Goal: Task Accomplishment & Management: Manage account settings

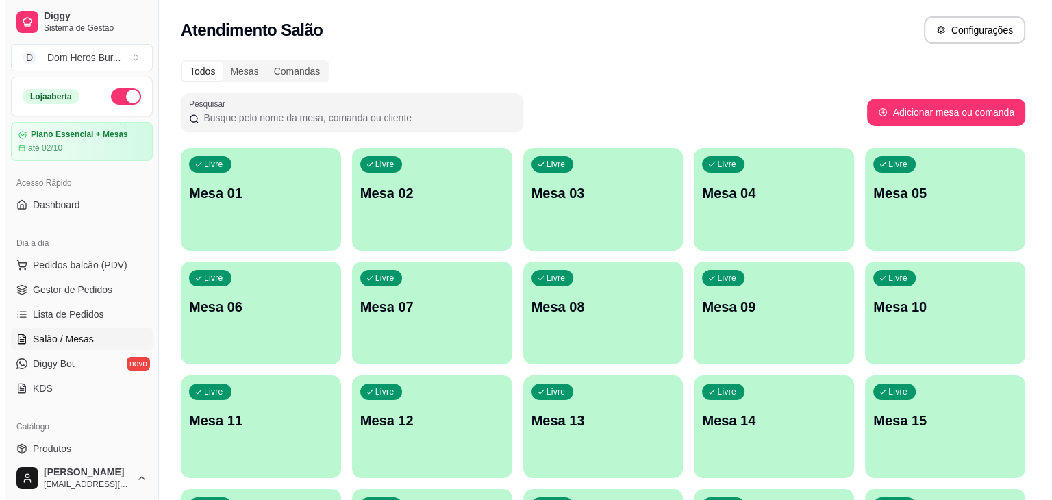
scroll to position [173, 0]
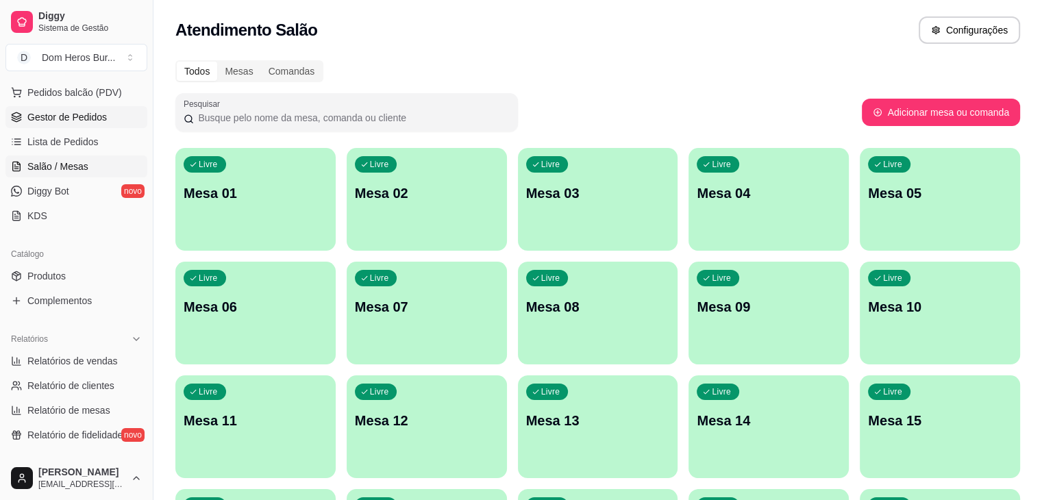
click at [82, 123] on link "Gestor de Pedidos" at bounding box center [76, 117] width 142 height 22
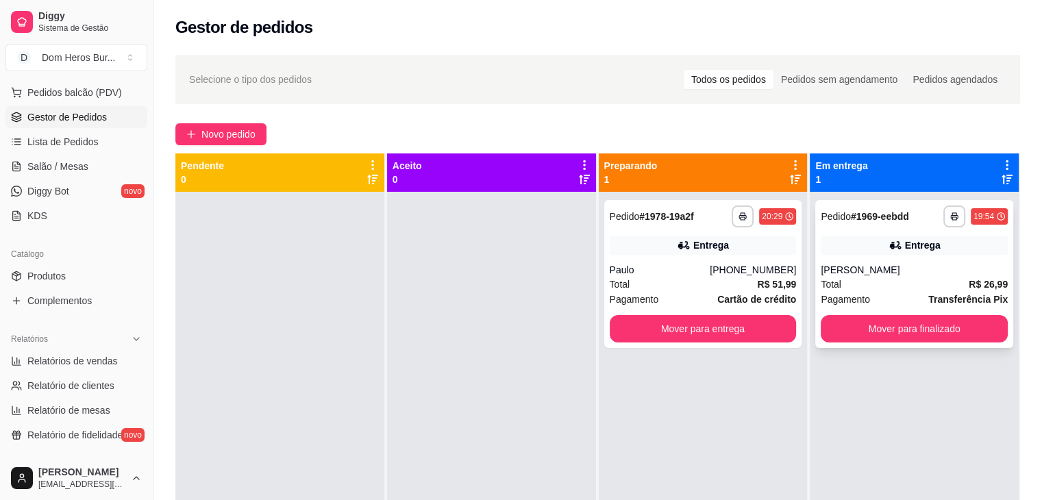
click at [887, 253] on div "Entrega" at bounding box center [913, 245] width 187 height 19
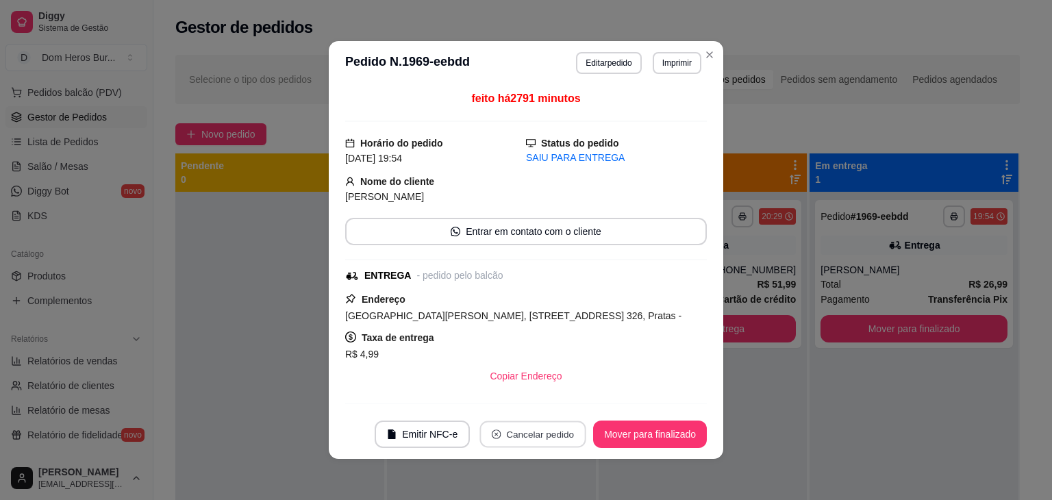
click at [525, 446] on button "Cancelar pedido" at bounding box center [533, 434] width 106 height 27
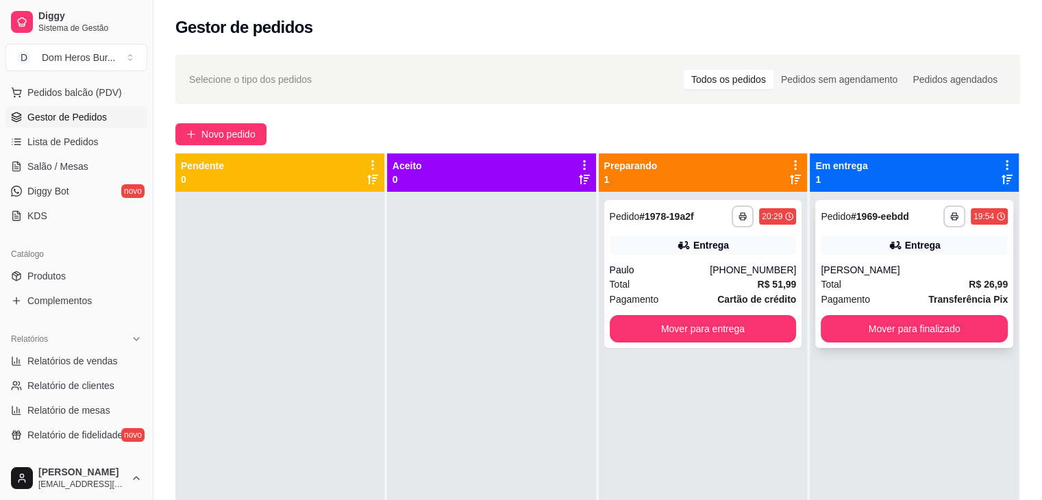
click at [846, 253] on div "Entrega" at bounding box center [913, 245] width 187 height 19
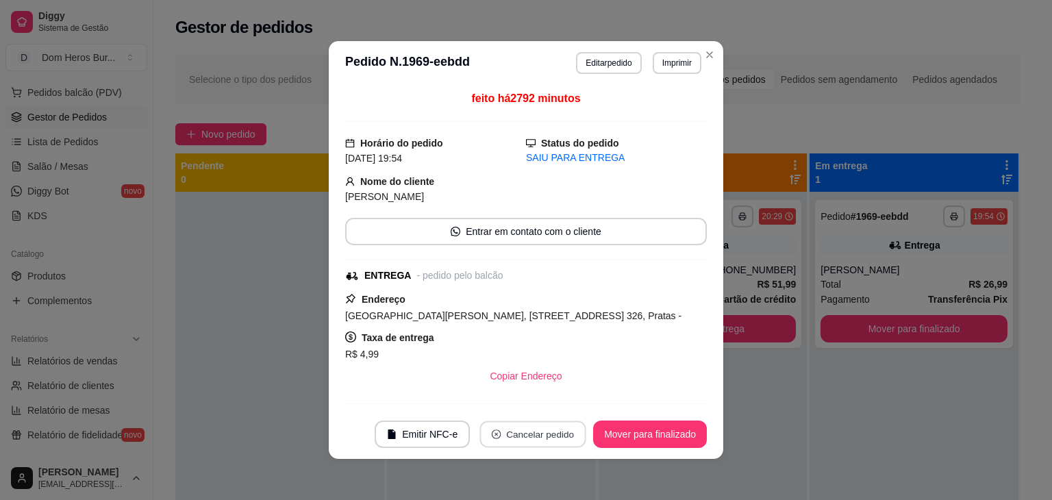
click at [541, 427] on button "Cancelar pedido" at bounding box center [533, 434] width 106 height 27
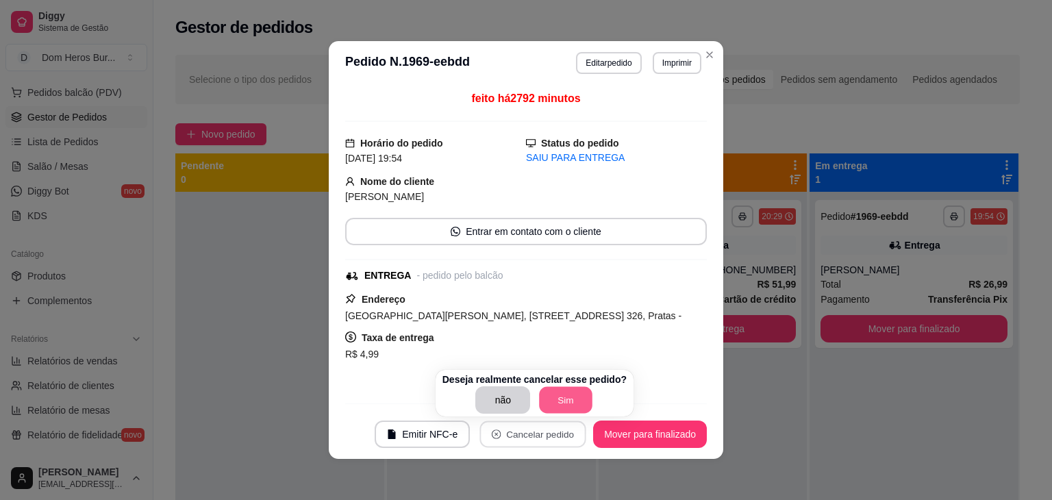
click at [546, 401] on button "Sim" at bounding box center [566, 400] width 53 height 27
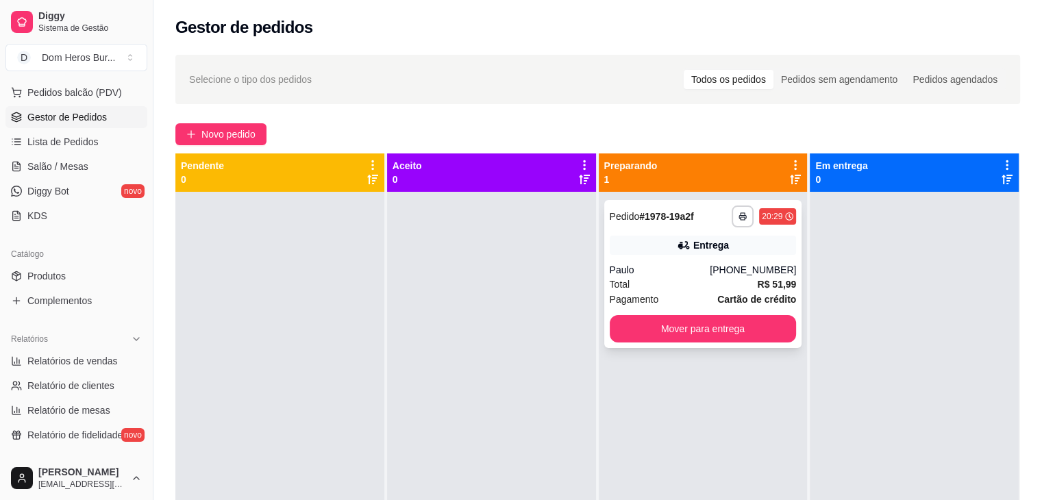
click at [770, 343] on div "**********" at bounding box center [703, 274] width 198 height 148
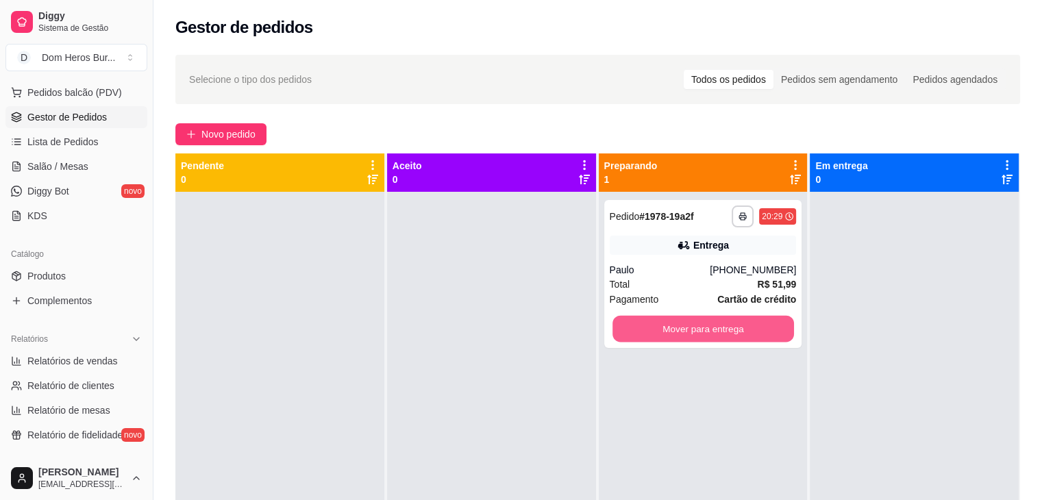
click at [736, 322] on button "Mover para entrega" at bounding box center [702, 329] width 181 height 27
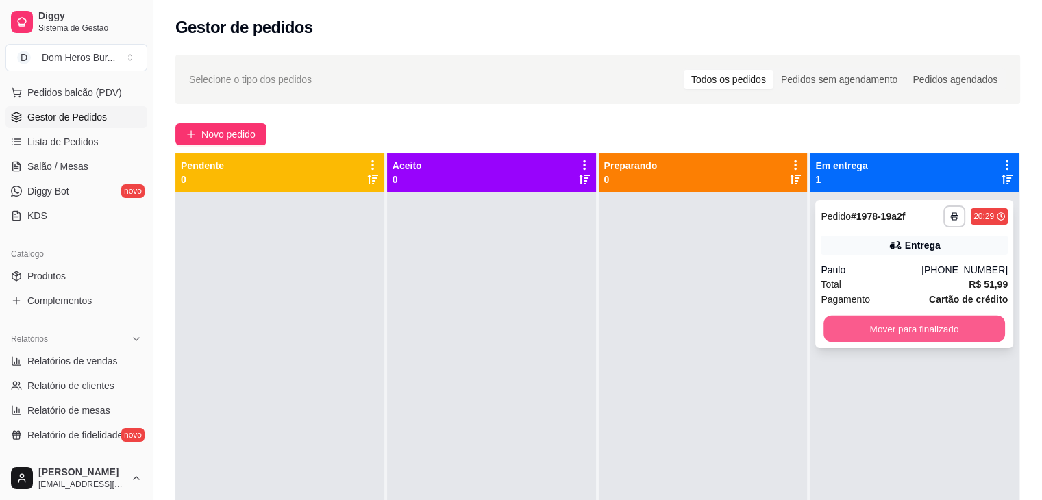
click at [876, 329] on button "Mover para finalizado" at bounding box center [913, 329] width 181 height 27
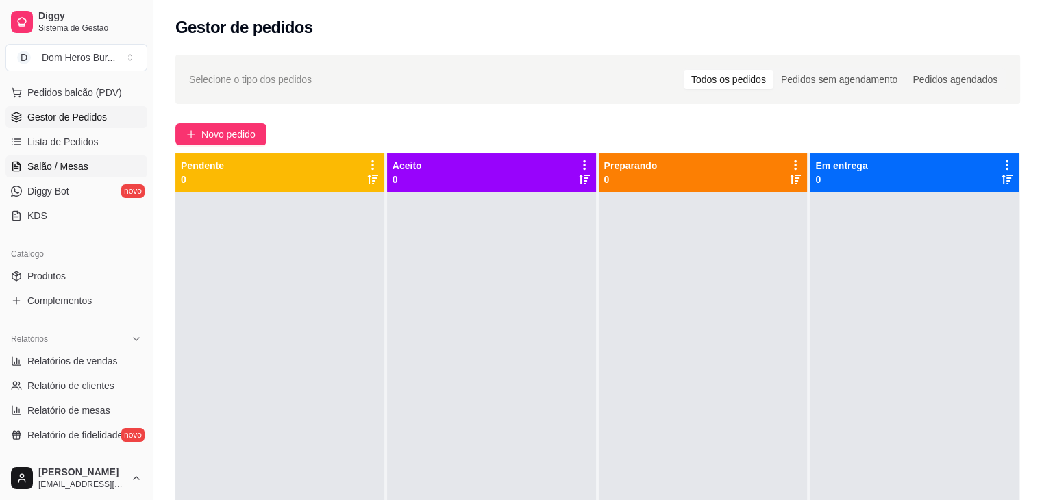
click at [47, 161] on span "Salão / Mesas" at bounding box center [57, 167] width 61 height 14
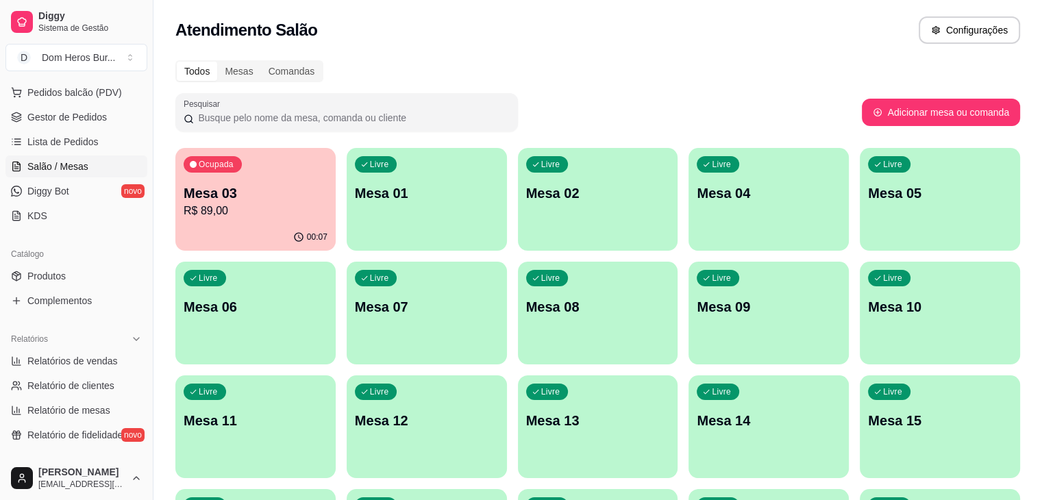
click at [688, 175] on div "Livre Mesa 04" at bounding box center [768, 191] width 160 height 86
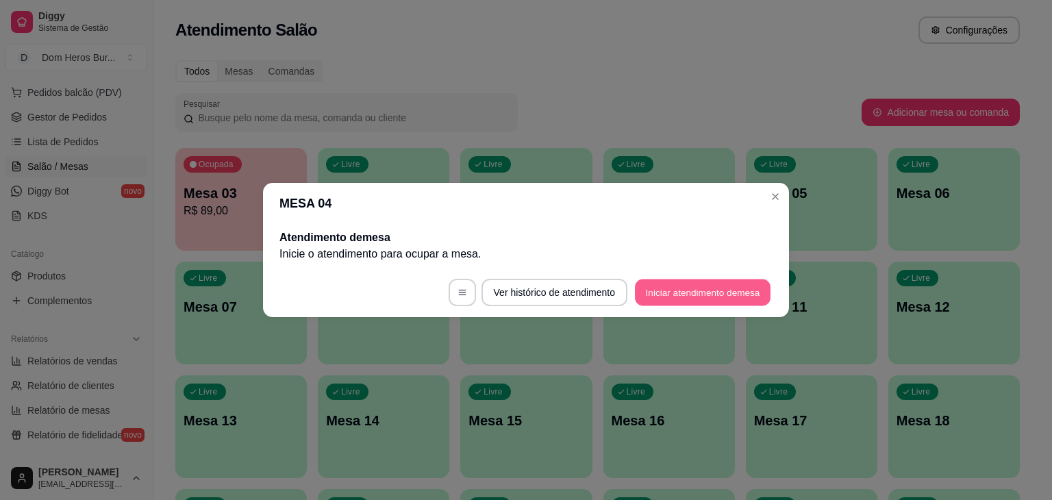
click at [682, 299] on button "Iniciar atendimento de mesa" at bounding box center [703, 292] width 136 height 27
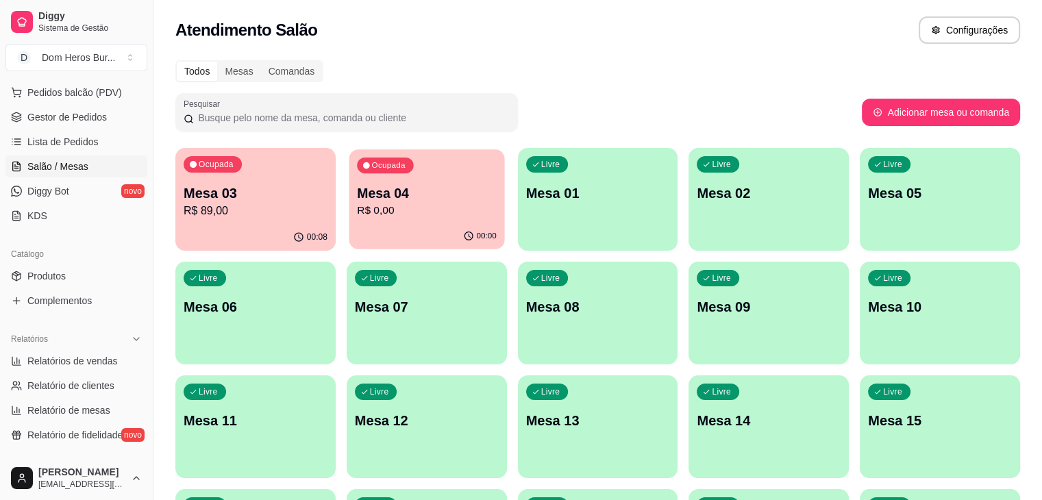
click at [371, 201] on p "Mesa 04" at bounding box center [427, 193] width 140 height 18
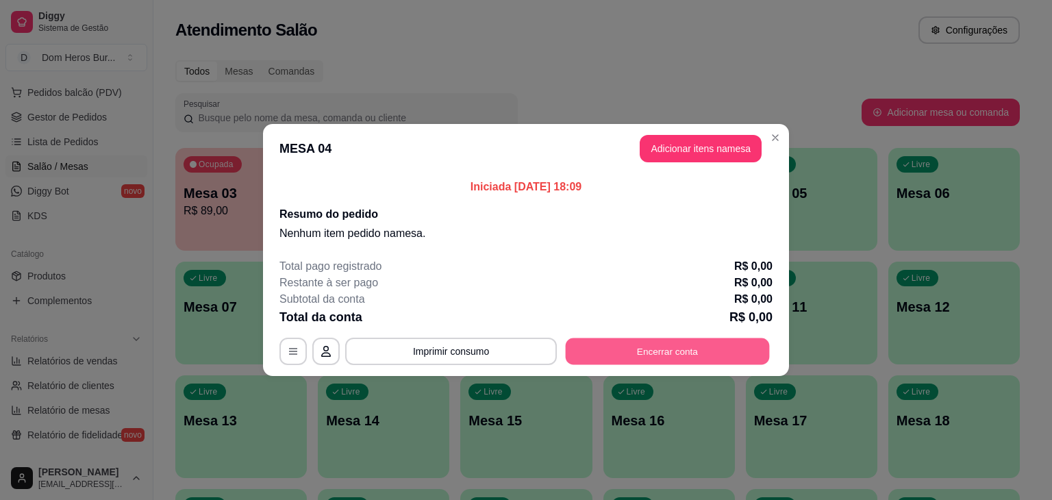
click at [612, 350] on button "Encerrar conta" at bounding box center [668, 351] width 204 height 27
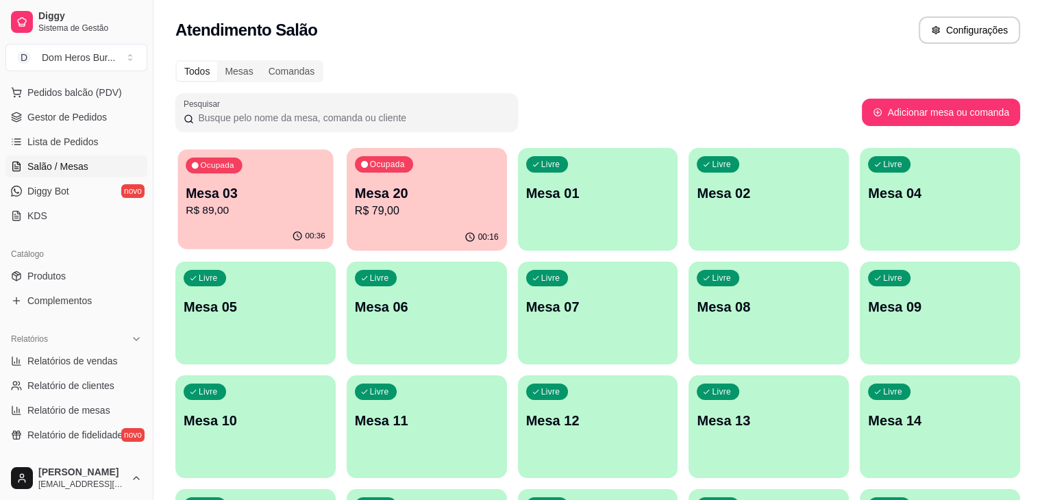
click at [216, 228] on div "00:36" at bounding box center [255, 236] width 155 height 26
click at [868, 192] on p "Mesa 04" at bounding box center [940, 193] width 144 height 19
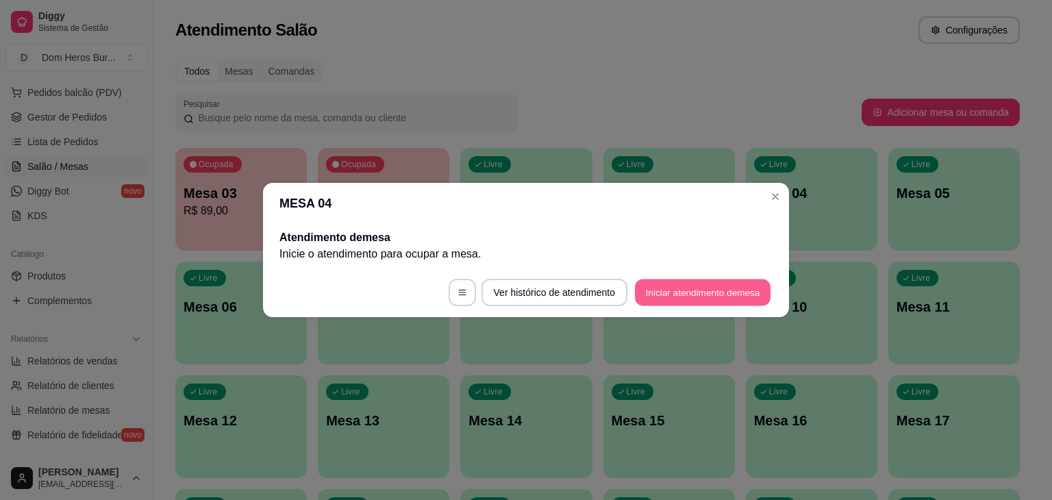
click at [684, 292] on button "Iniciar atendimento de mesa" at bounding box center [703, 292] width 136 height 27
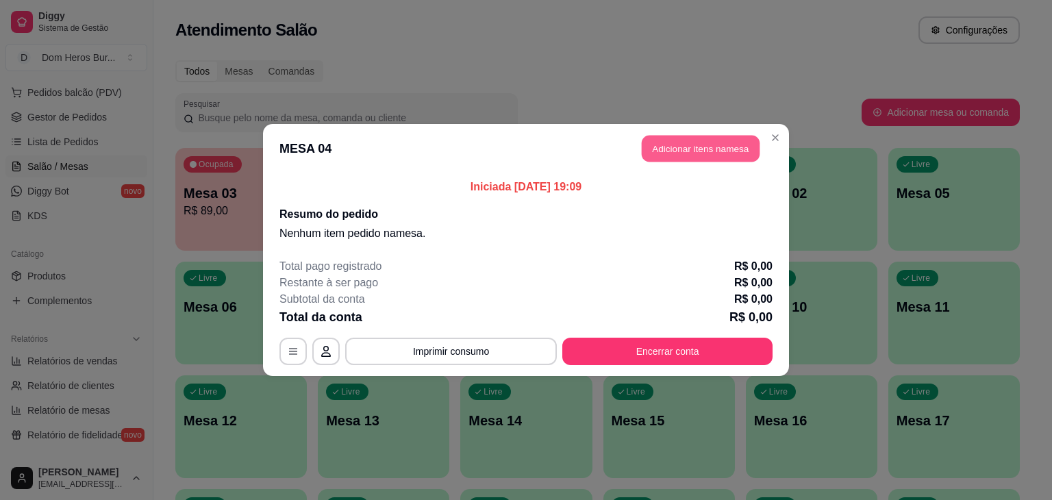
click at [690, 142] on button "Adicionar itens na mesa" at bounding box center [701, 149] width 118 height 27
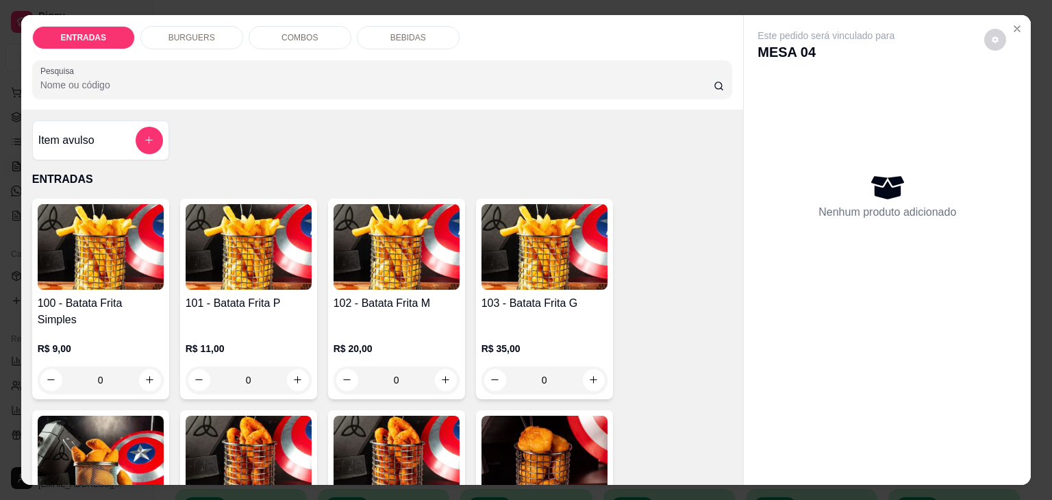
click at [743, 135] on div "Este pedido será vinculado para MESA 04 Nenhum produto adicionado" at bounding box center [887, 250] width 288 height 470
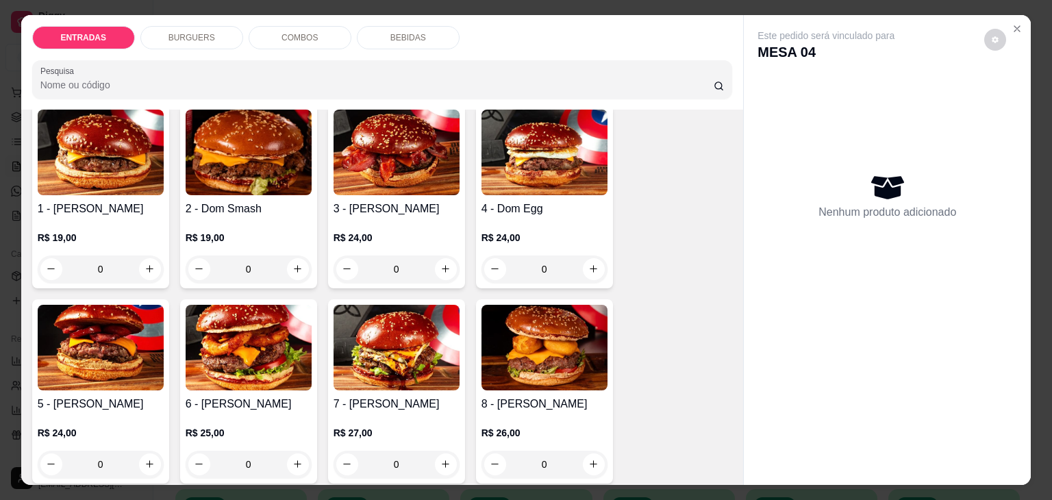
scroll to position [676, 0]
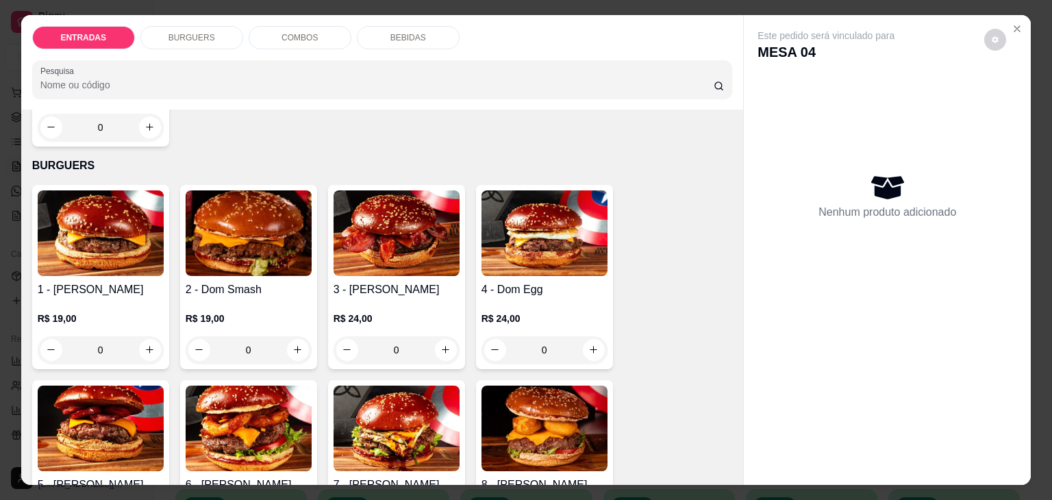
click at [396, 209] on img at bounding box center [396, 233] width 126 height 86
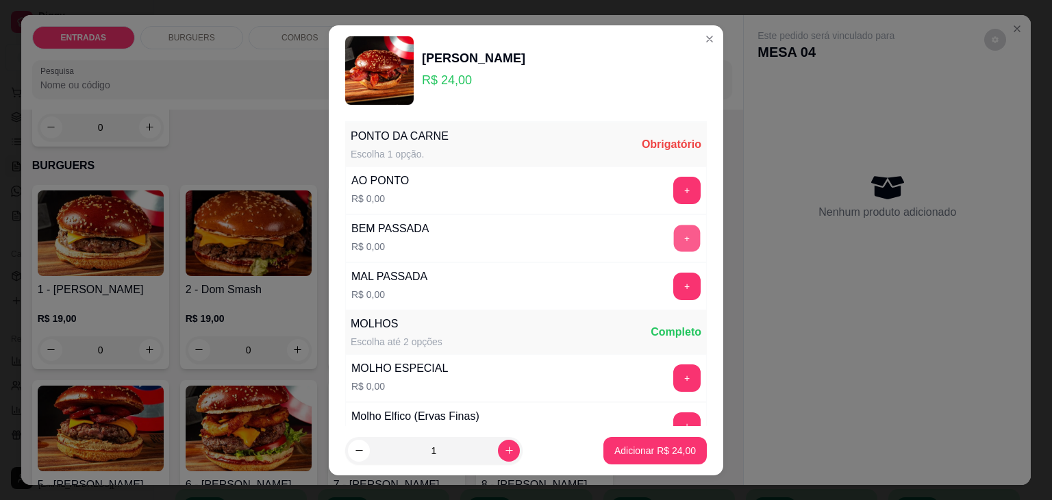
click at [674, 234] on button "+" at bounding box center [687, 238] width 27 height 27
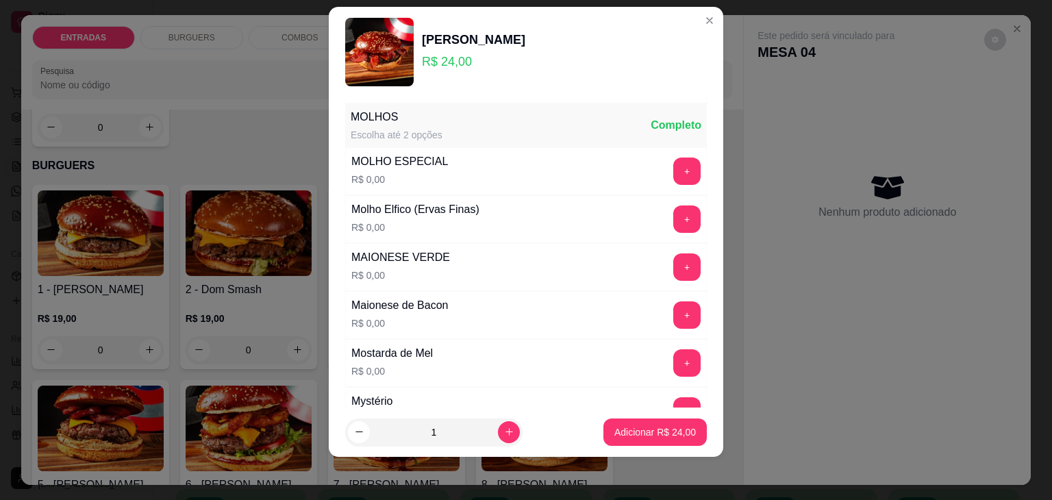
scroll to position [193, 0]
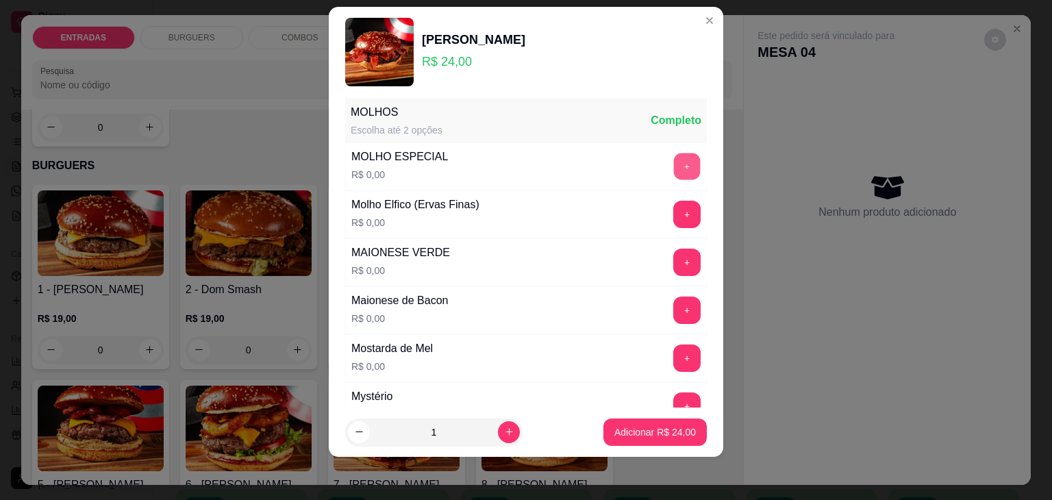
click at [674, 162] on button "+" at bounding box center [687, 166] width 27 height 27
click at [674, 219] on button "+" at bounding box center [687, 214] width 27 height 27
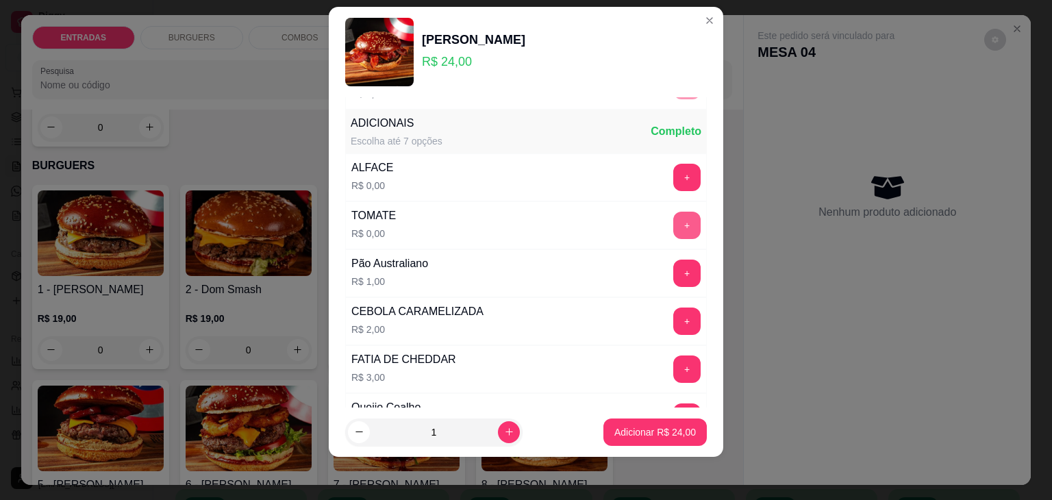
scroll to position [761, 0]
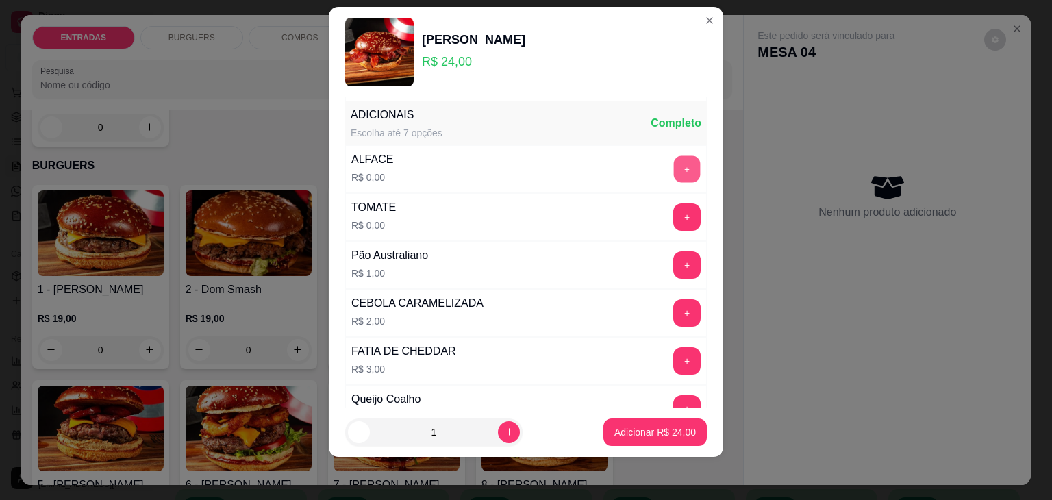
click at [674, 166] on button "+" at bounding box center [687, 168] width 27 height 27
click at [673, 212] on button "+" at bounding box center [686, 216] width 27 height 27
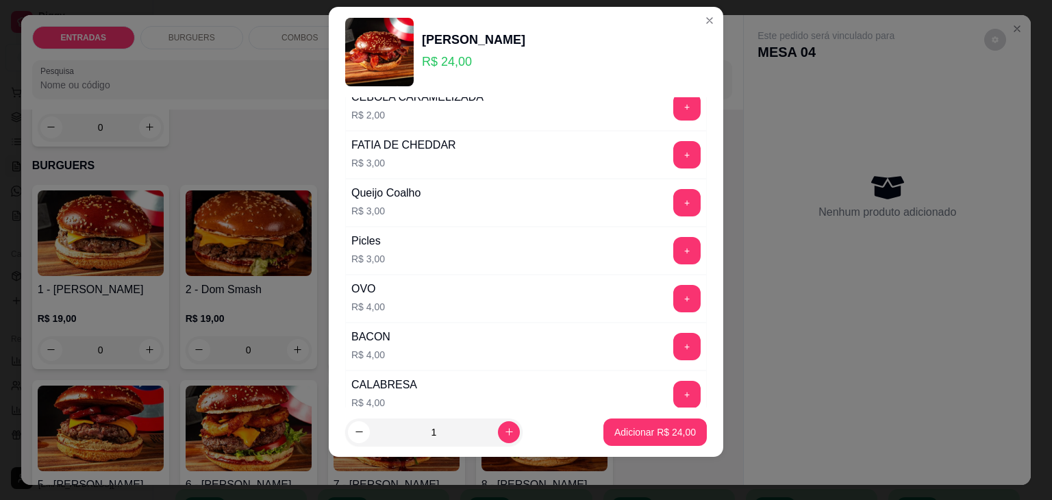
scroll to position [997, 0]
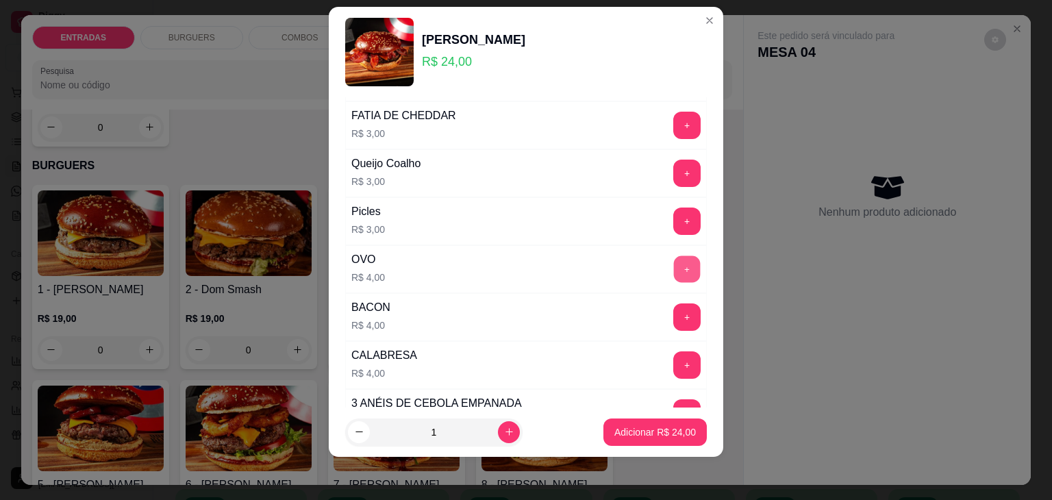
click at [674, 267] on button "+" at bounding box center [687, 268] width 27 height 27
click at [674, 163] on button "+" at bounding box center [687, 173] width 27 height 27
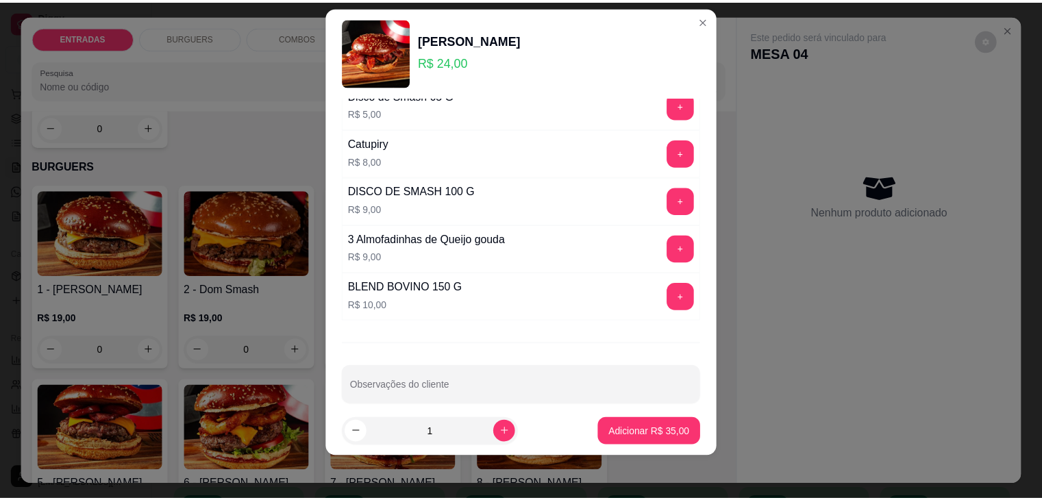
scroll to position [1360, 0]
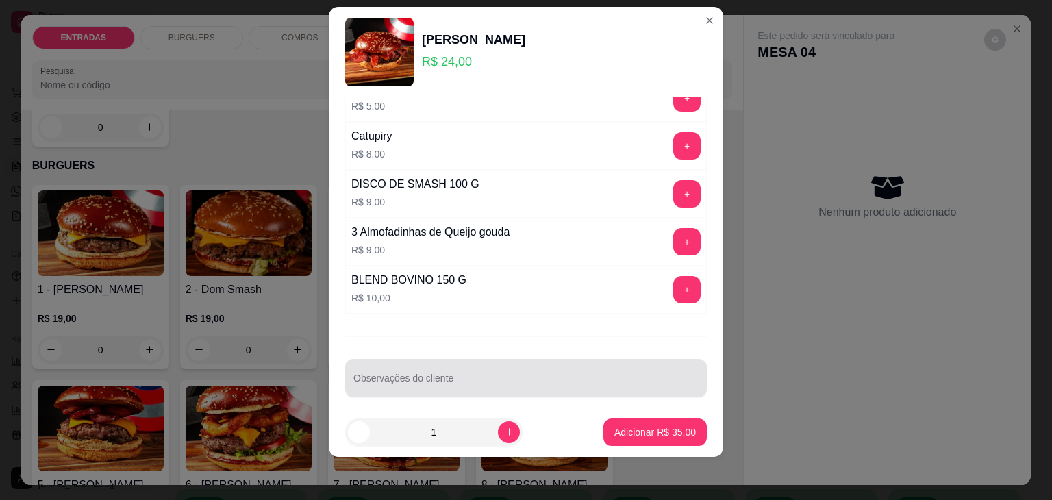
click at [561, 364] on div at bounding box center [525, 377] width 345 height 27
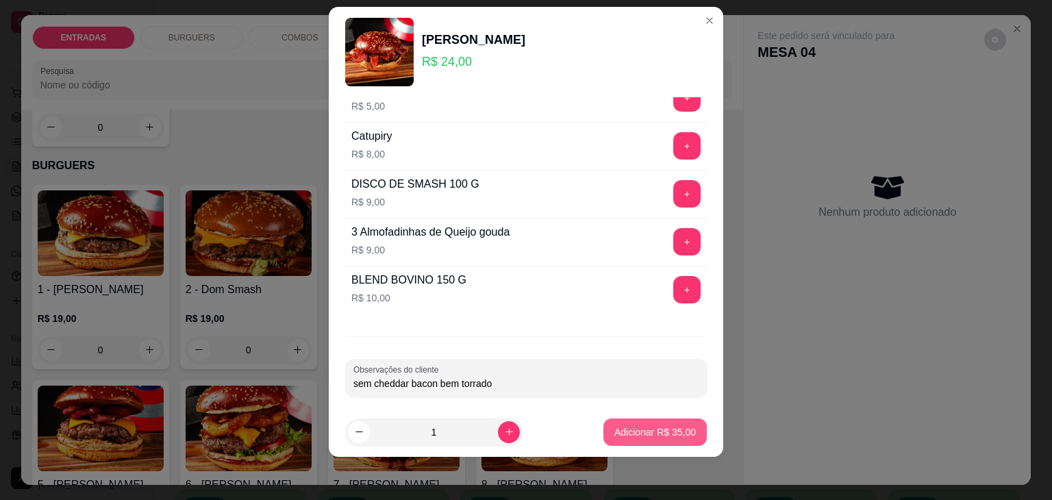
type input "sem cheddar bacon bem torrado"
click at [636, 425] on p "Adicionar R$ 35,00" at bounding box center [655, 431] width 79 height 13
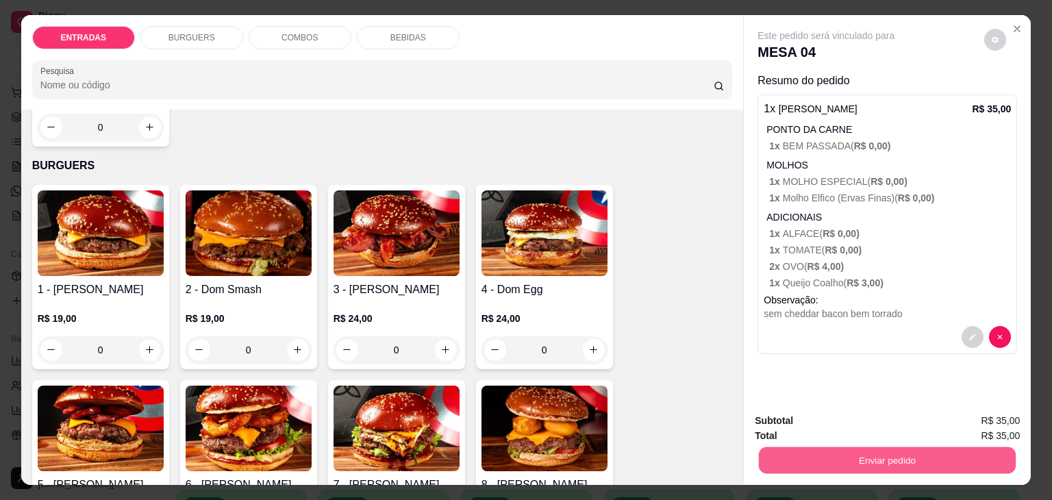
click at [885, 453] on button "Enviar pedido" at bounding box center [887, 460] width 257 height 27
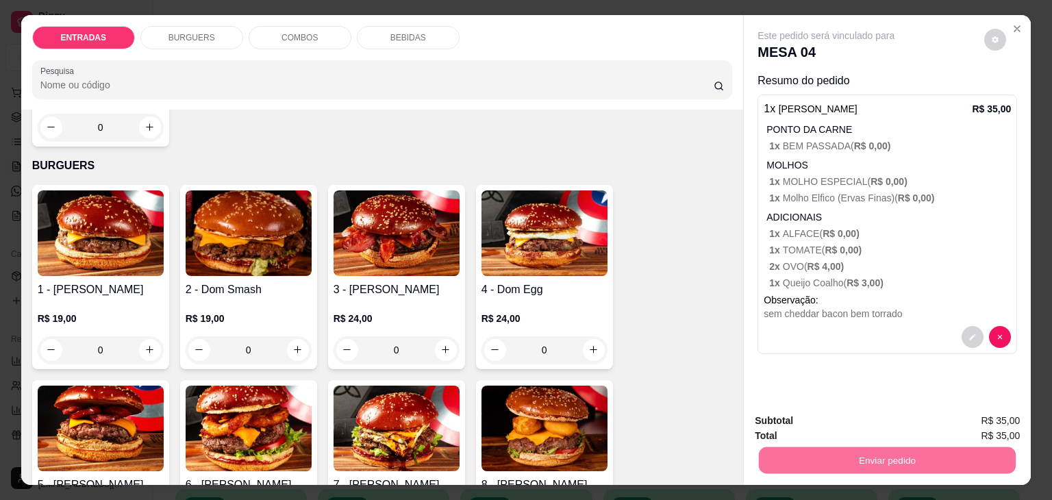
click at [872, 419] on button "Não registrar e enviar pedido" at bounding box center [841, 420] width 138 height 25
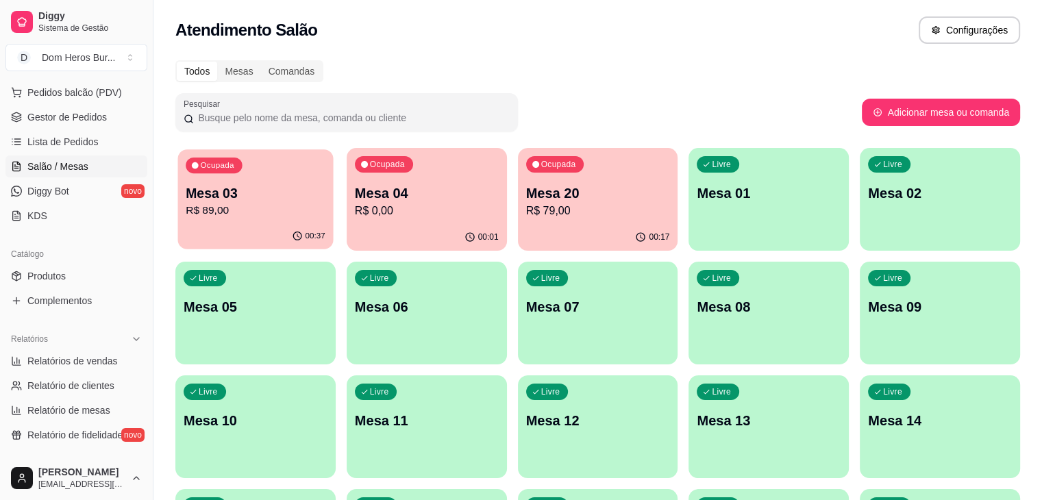
click at [249, 231] on div "00:37" at bounding box center [255, 236] width 155 height 26
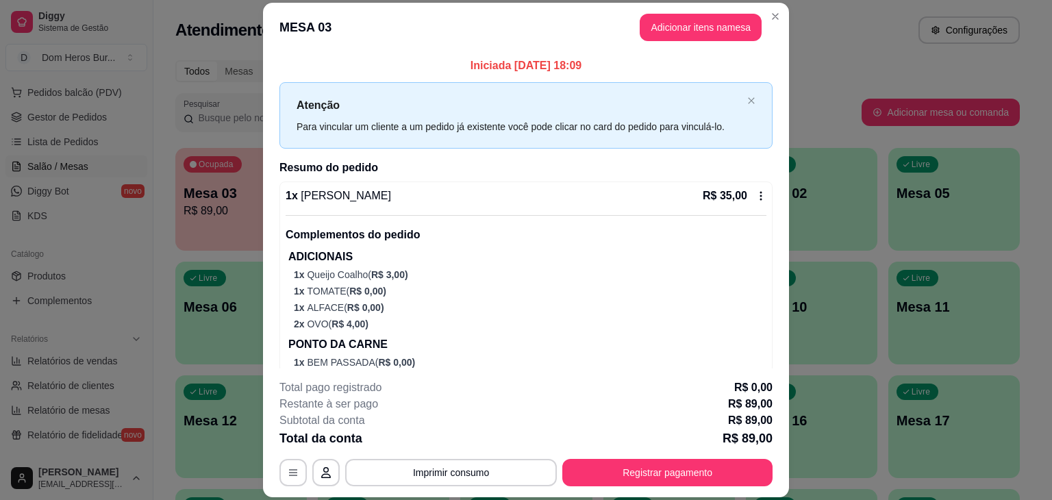
click at [755, 199] on icon at bounding box center [760, 195] width 11 height 11
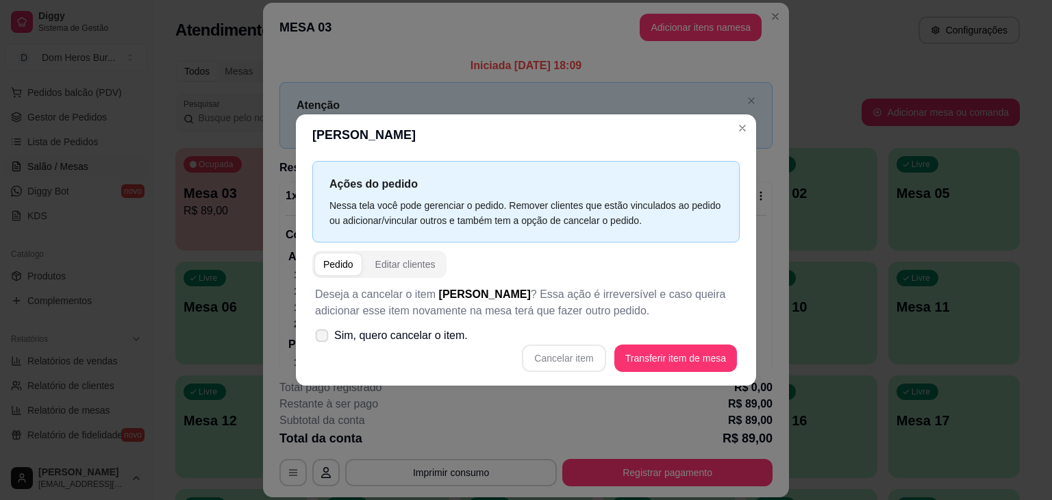
click at [439, 332] on span "Sim, quero cancelar o item." at bounding box center [401, 335] width 134 height 16
click at [323, 338] on input "Sim, quero cancelar o item." at bounding box center [318, 342] width 9 height 9
checkbox input "true"
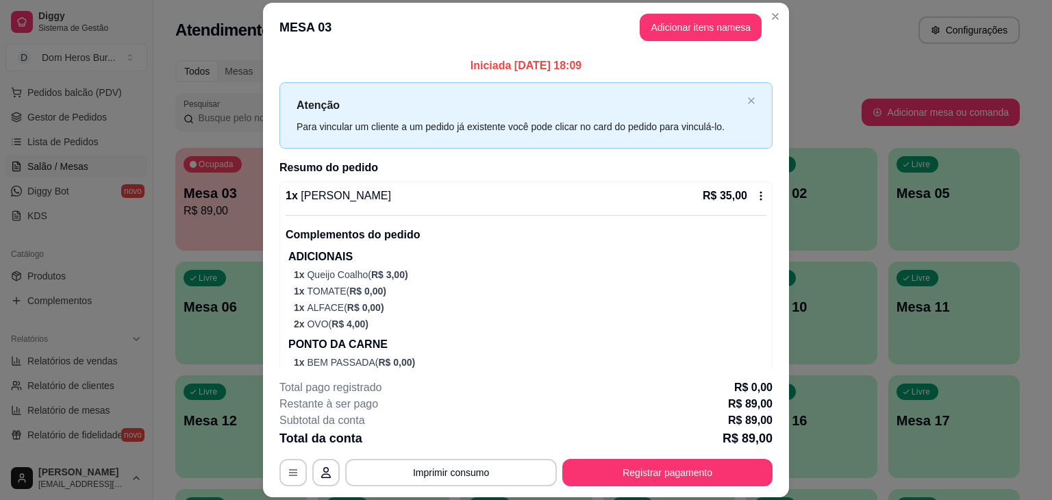
click at [755, 198] on icon at bounding box center [760, 195] width 11 height 11
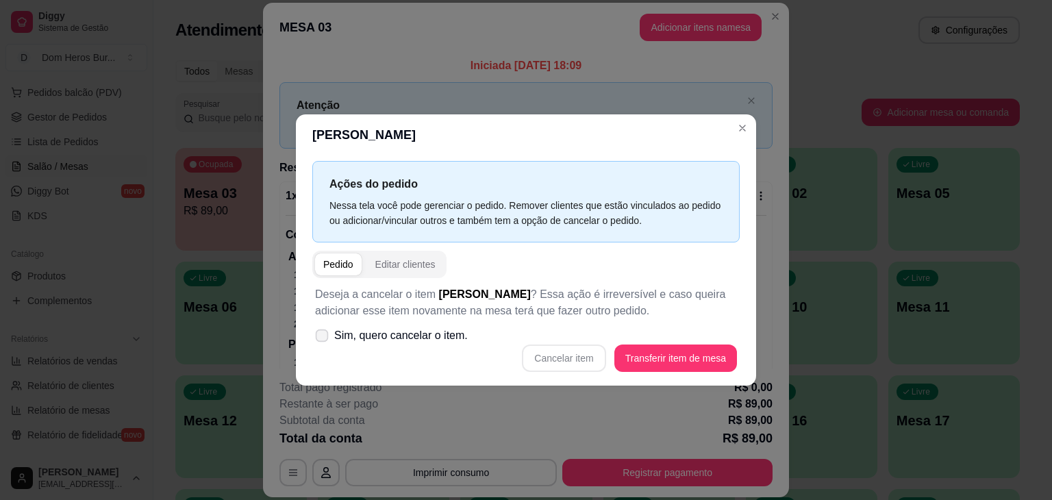
click at [345, 343] on span "Sim, quero cancelar o item." at bounding box center [401, 335] width 134 height 16
click at [323, 343] on input "Sim, quero cancelar o item." at bounding box center [318, 342] width 9 height 9
checkbox input "true"
click at [564, 354] on button "Cancelar item" at bounding box center [563, 358] width 81 height 27
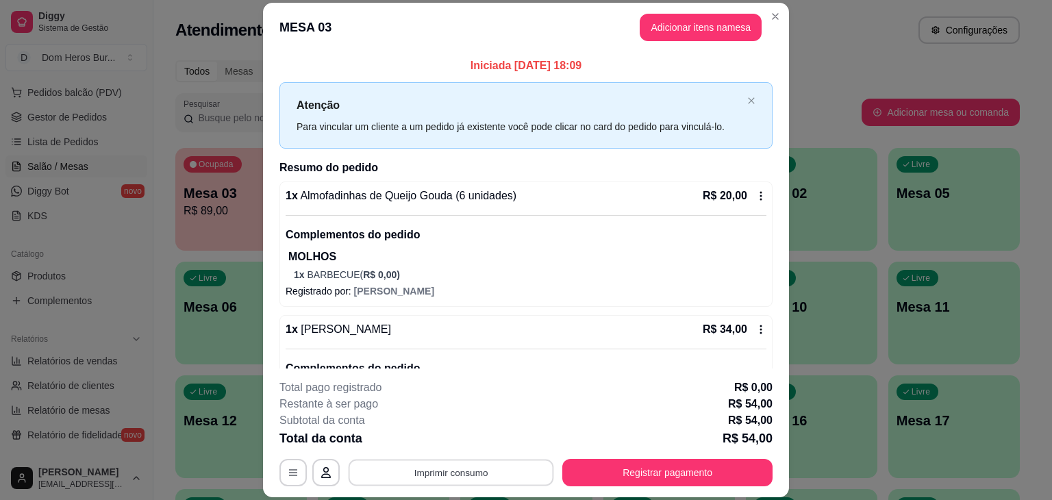
click at [444, 474] on button "Imprimir consumo" at bounding box center [451, 472] width 205 height 27
click at [455, 440] on button "IMPRESSORA" at bounding box center [450, 440] width 96 height 21
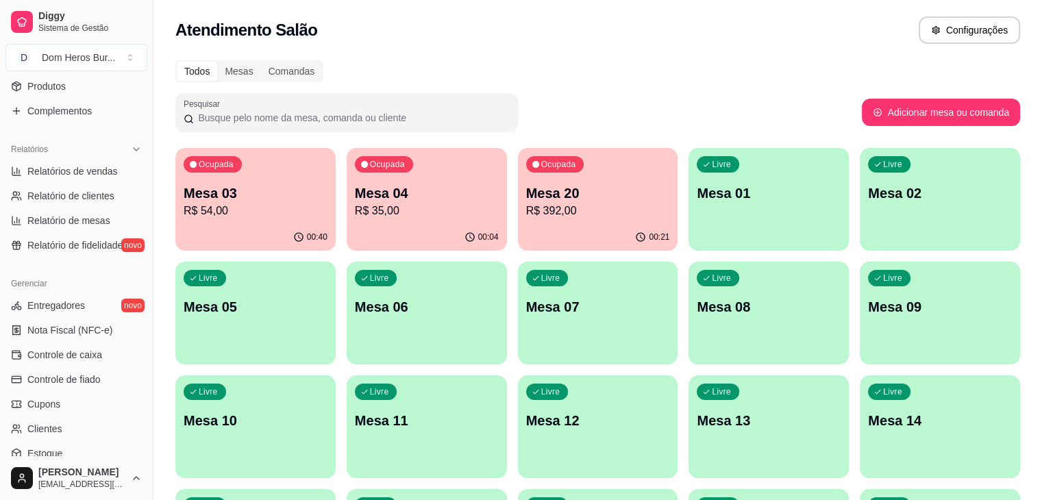
scroll to position [485, 0]
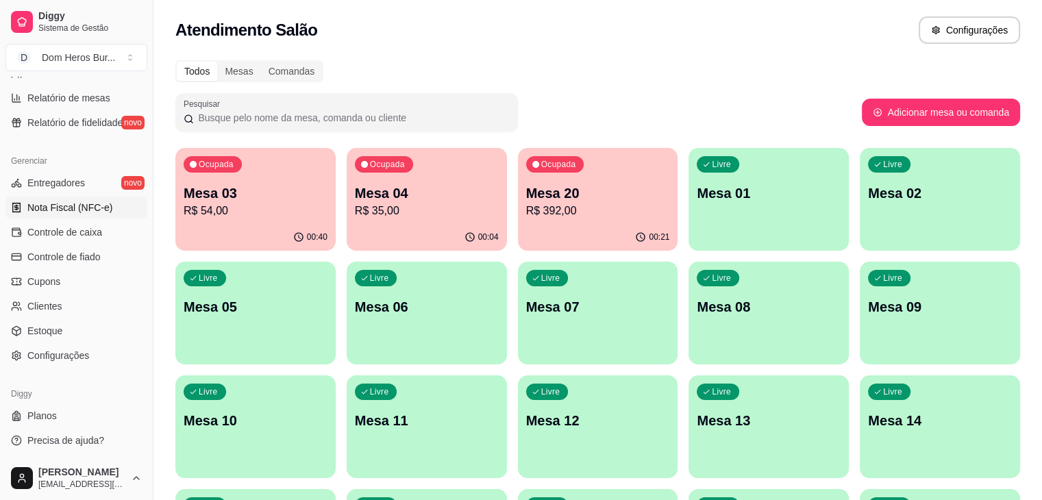
click at [104, 209] on span "Nota Fiscal (NFC-e)" at bounding box center [69, 208] width 85 height 14
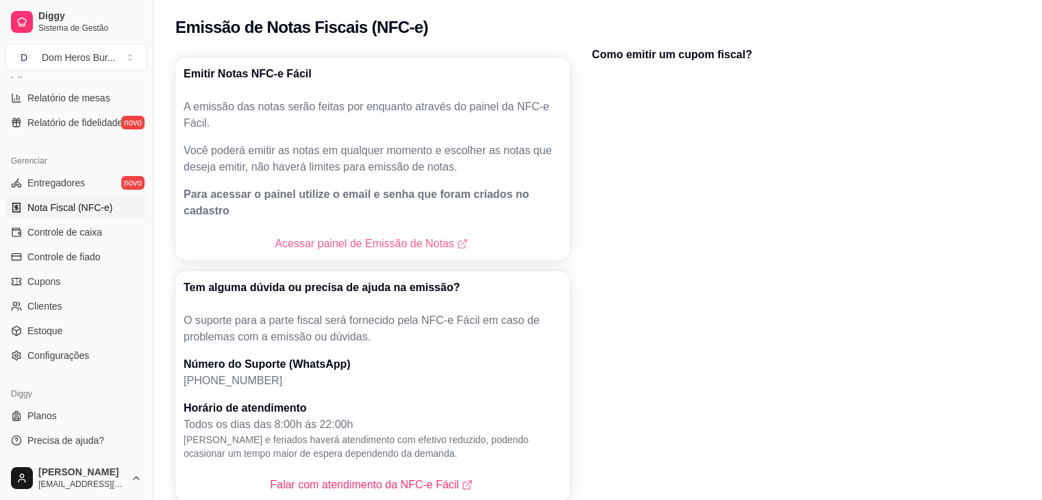
click at [326, 236] on link "Acessar painel de Emissão de Notas" at bounding box center [372, 244] width 195 height 16
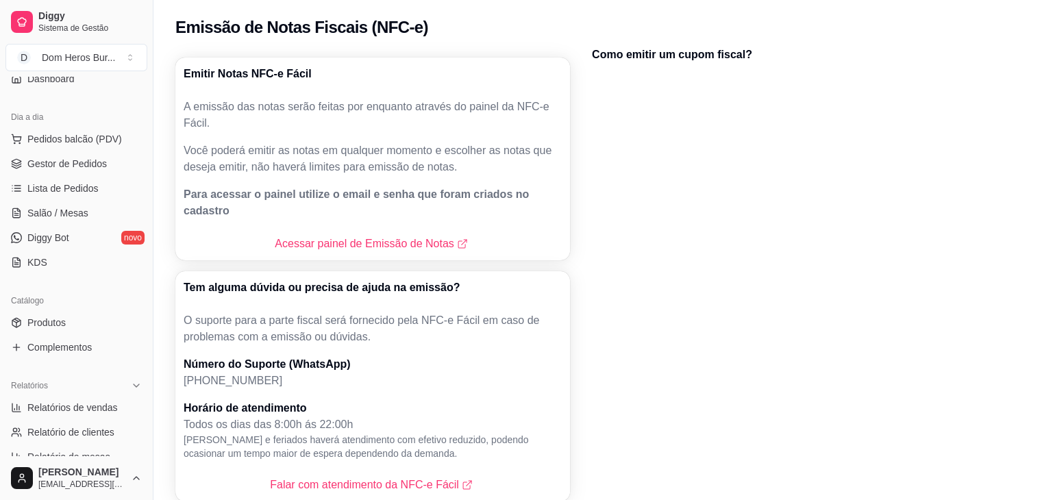
scroll to position [123, 0]
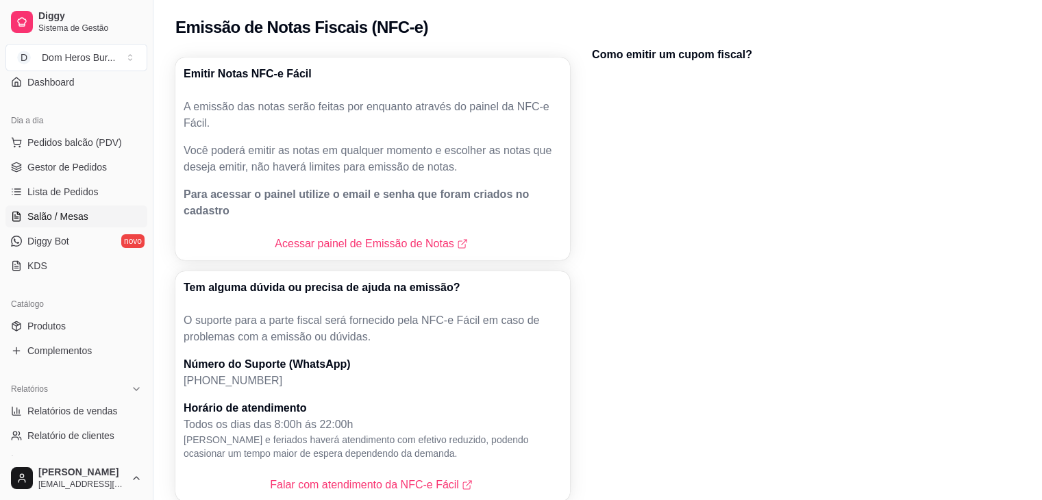
click at [99, 210] on link "Salão / Mesas" at bounding box center [76, 216] width 142 height 22
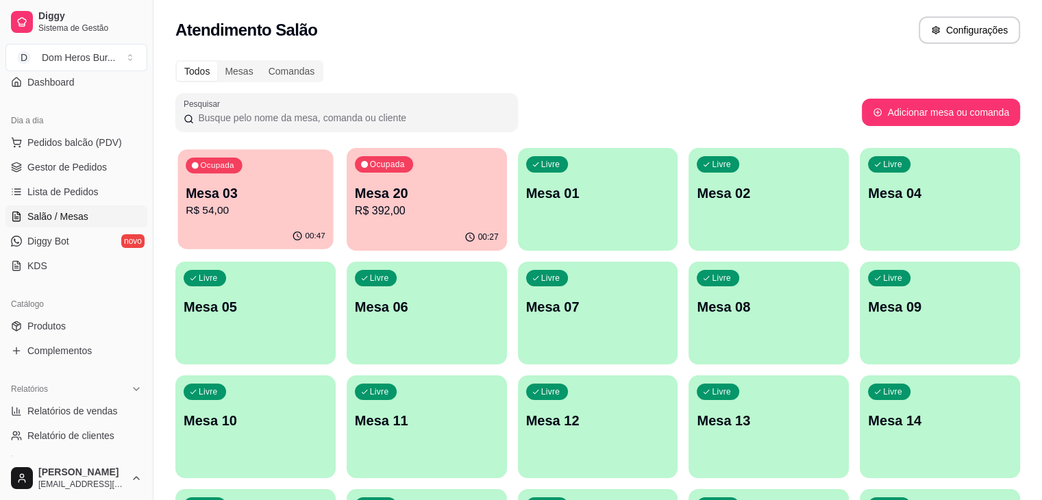
click at [275, 244] on div "00:47" at bounding box center [255, 236] width 155 height 26
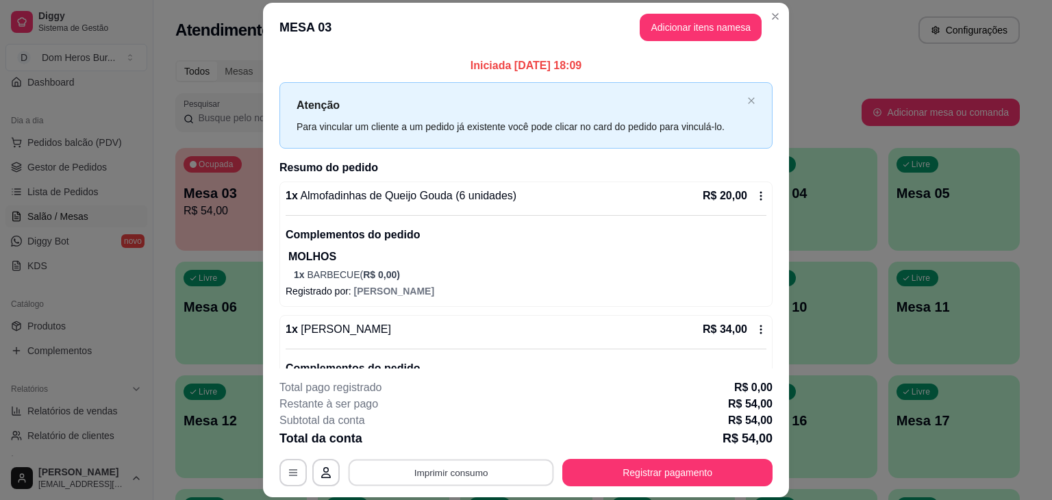
click at [436, 478] on button "Imprimir consumo" at bounding box center [451, 472] width 205 height 27
click at [440, 449] on button "IMPRESSORA" at bounding box center [450, 440] width 96 height 21
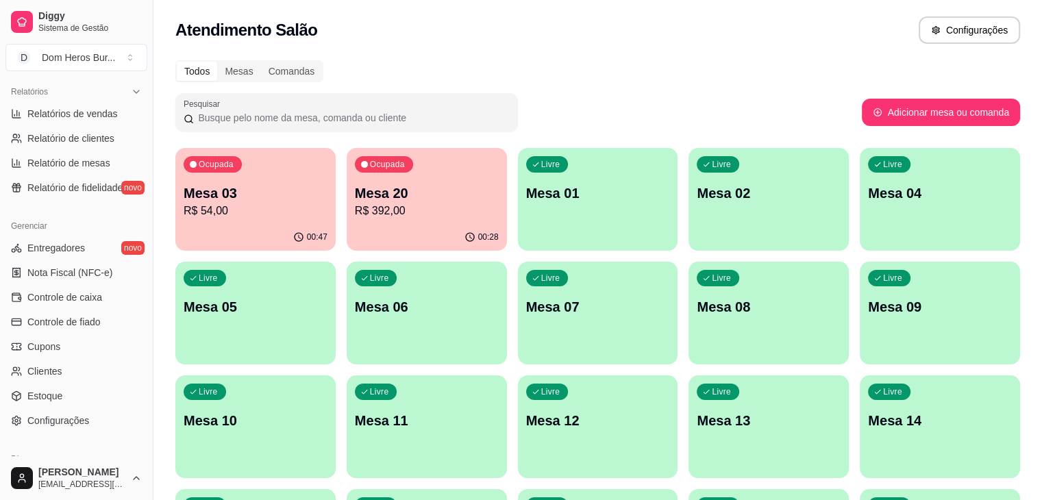
scroll to position [421, 0]
click at [92, 271] on span "Nota Fiscal (NFC-e)" at bounding box center [69, 271] width 85 height 14
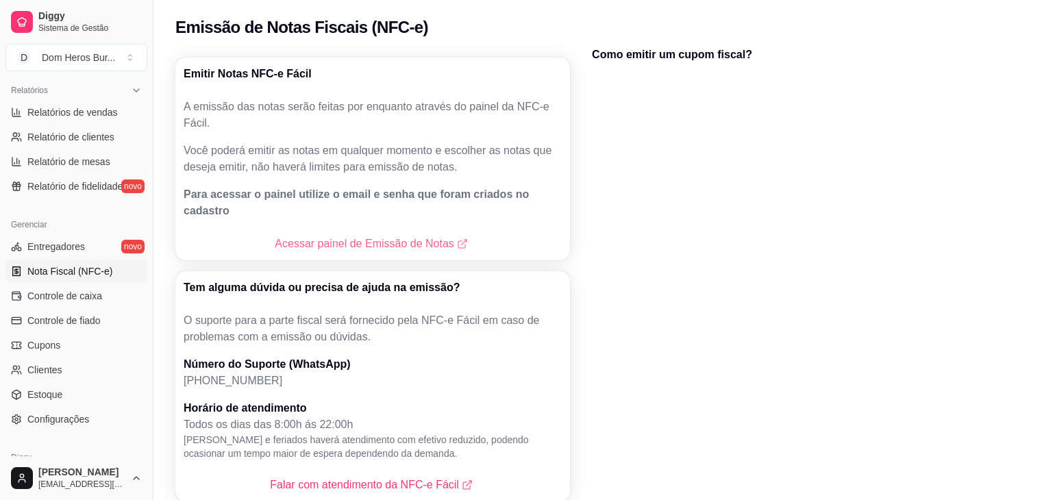
click at [375, 236] on link "Acessar painel de Emissão de Notas" at bounding box center [372, 244] width 195 height 16
click at [0, 239] on div "Gerenciar Entregadores novo Nota Fiscal (NFC-e) Controle de caixa Controle de f…" at bounding box center [76, 321] width 153 height 227
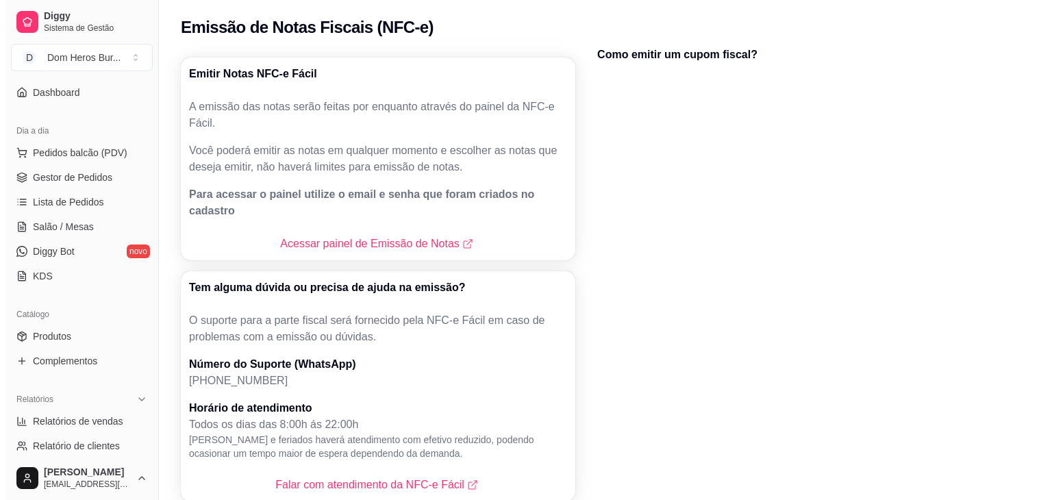
scroll to position [92, 0]
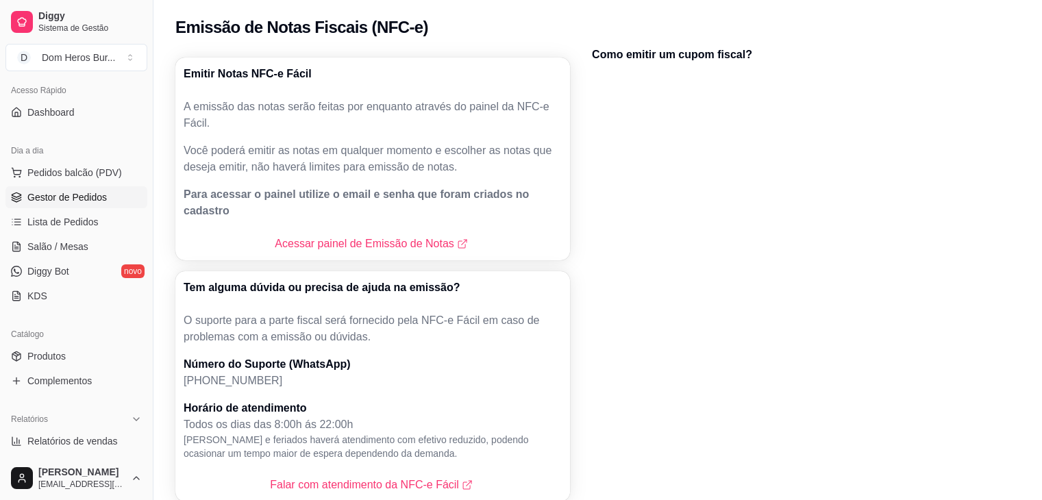
click at [82, 202] on span "Gestor de Pedidos" at bounding box center [66, 197] width 79 height 14
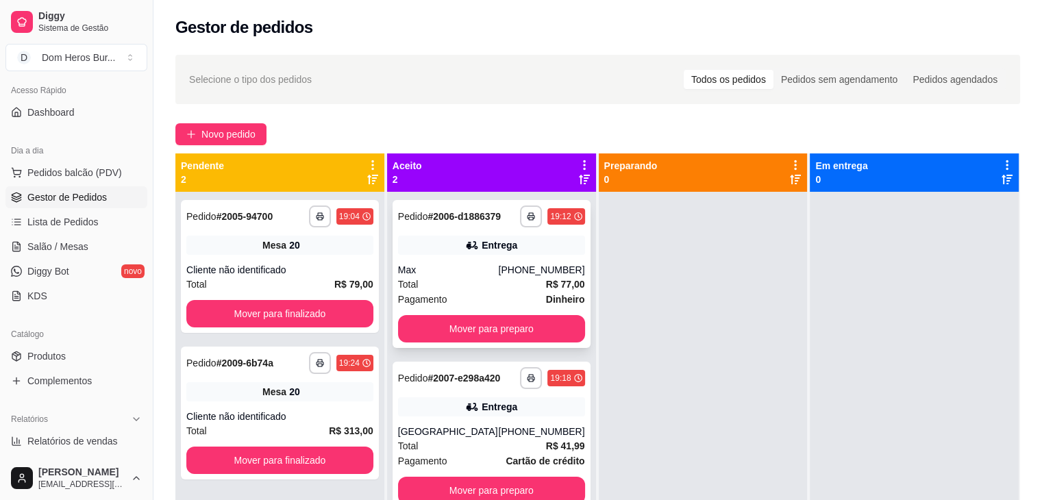
click at [467, 233] on div "**********" at bounding box center [491, 274] width 198 height 148
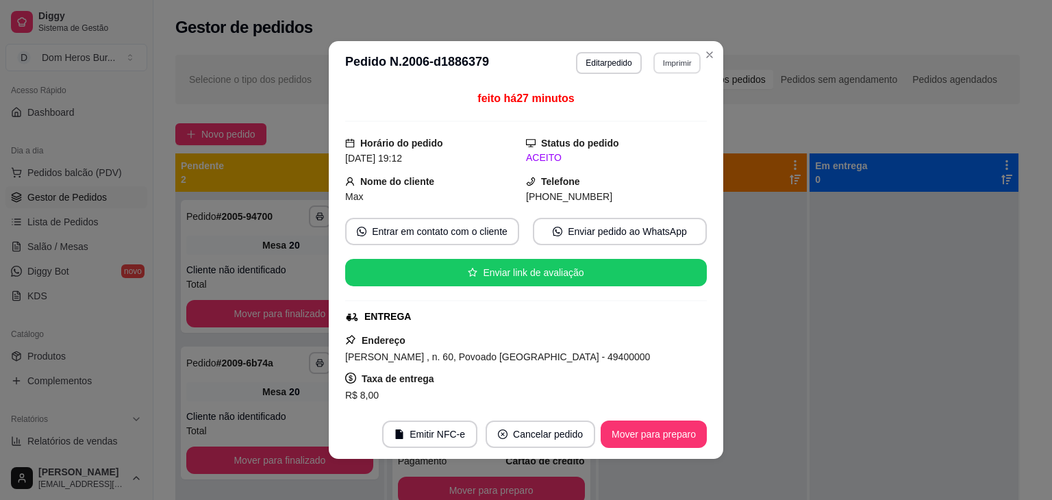
click at [673, 62] on button "Imprimir" at bounding box center [676, 62] width 47 height 21
click at [662, 103] on button "IMPRESSORA" at bounding box center [647, 110] width 96 height 21
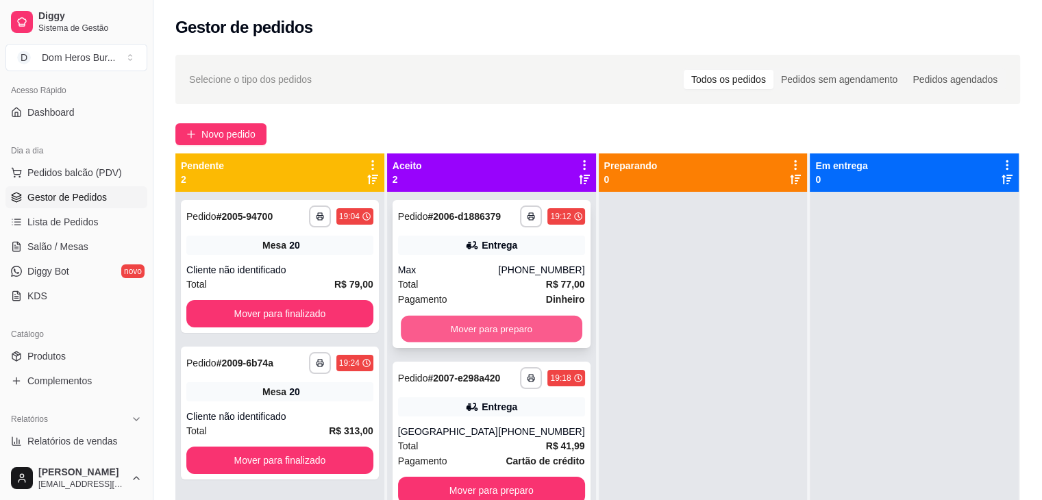
click at [520, 331] on button "Mover para preparo" at bounding box center [491, 329] width 181 height 27
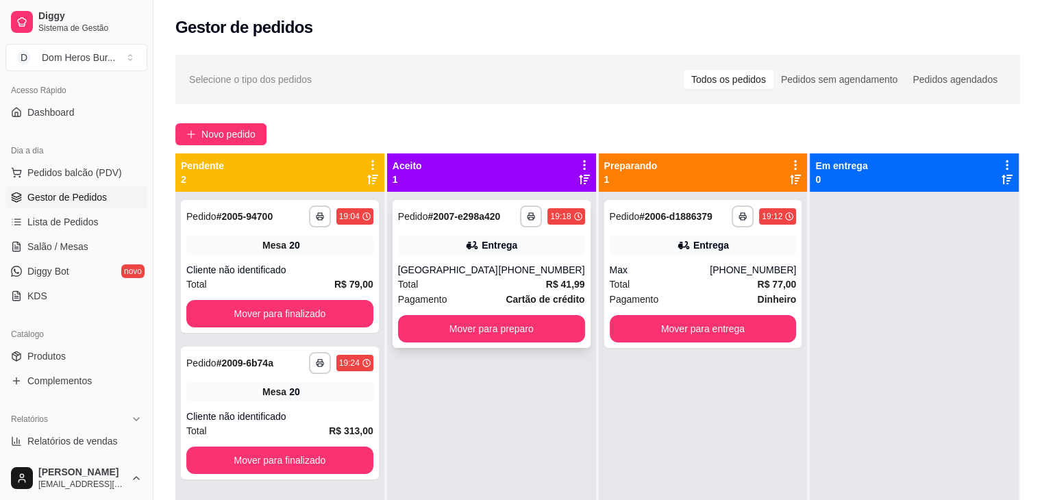
click at [504, 279] on div "Total R$ 41,99" at bounding box center [491, 284] width 187 height 15
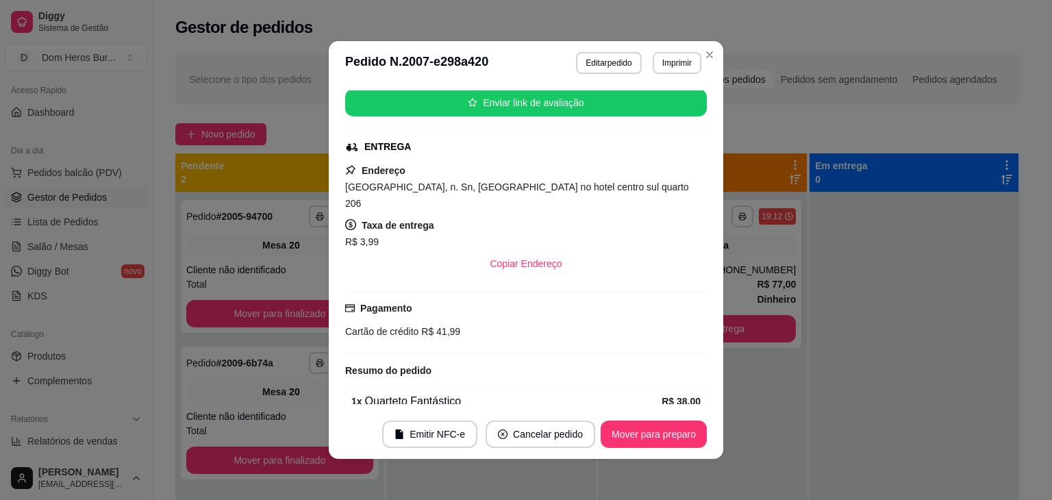
scroll to position [166, 0]
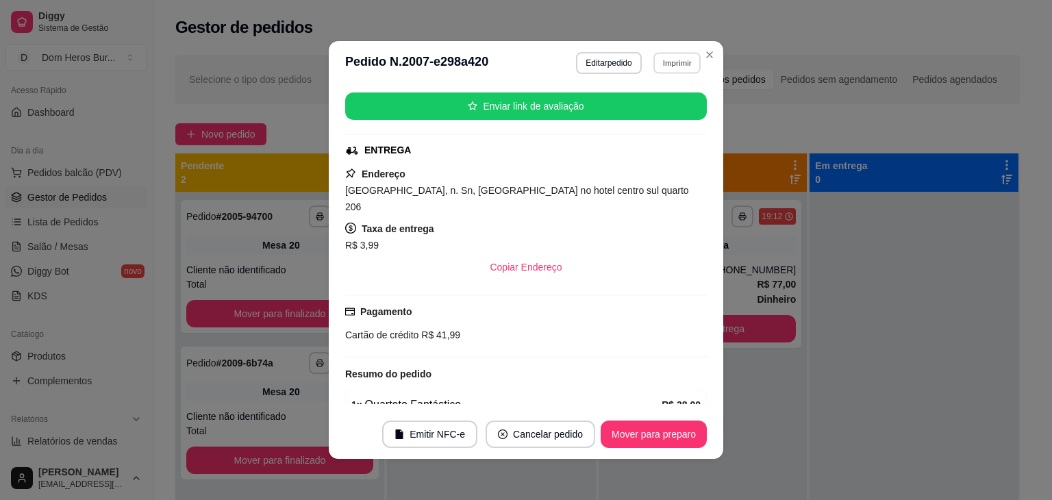
click at [679, 58] on button "Imprimir" at bounding box center [676, 62] width 47 height 21
click at [655, 114] on button "IMPRESSORA" at bounding box center [647, 110] width 96 height 21
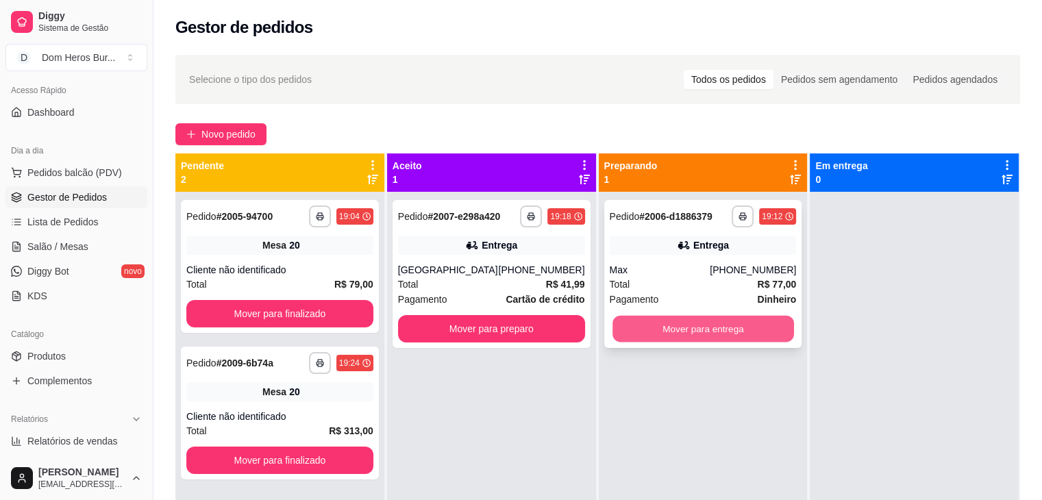
click at [638, 327] on button "Mover para entrega" at bounding box center [702, 329] width 181 height 27
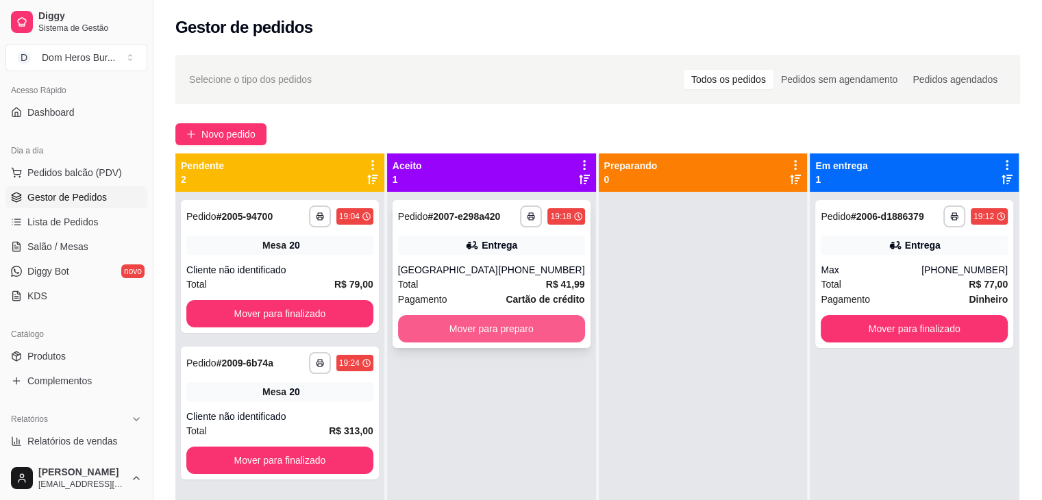
click at [514, 329] on button "Mover para preparo" at bounding box center [491, 328] width 187 height 27
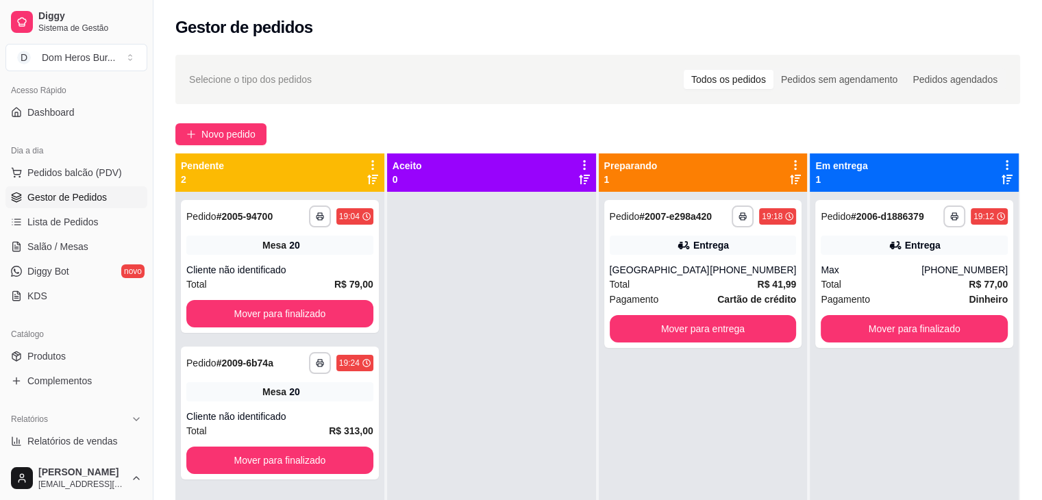
click at [534, 228] on div at bounding box center [491, 442] width 209 height 500
click at [908, 242] on div "Entrega" at bounding box center [923, 245] width 36 height 14
click at [670, 225] on div "**********" at bounding box center [702, 216] width 187 height 22
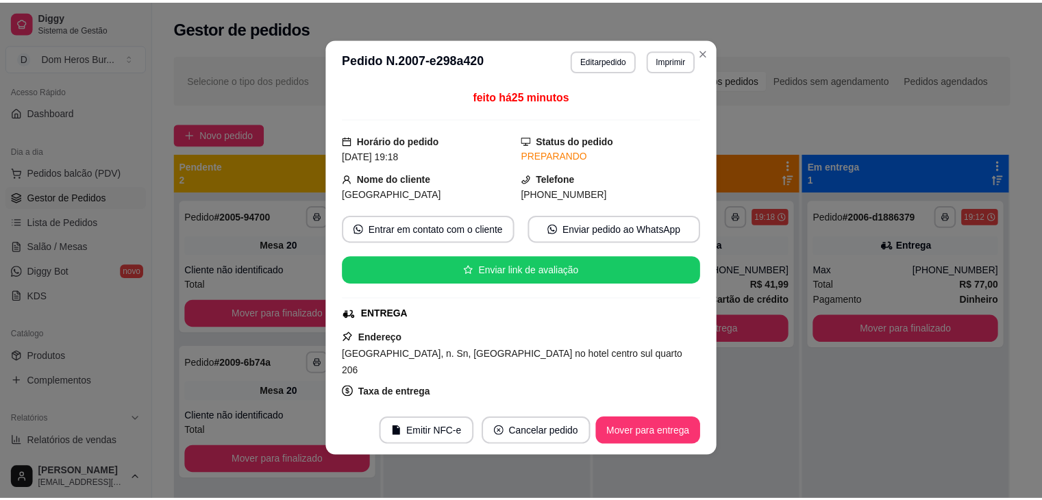
scroll to position [0, 0]
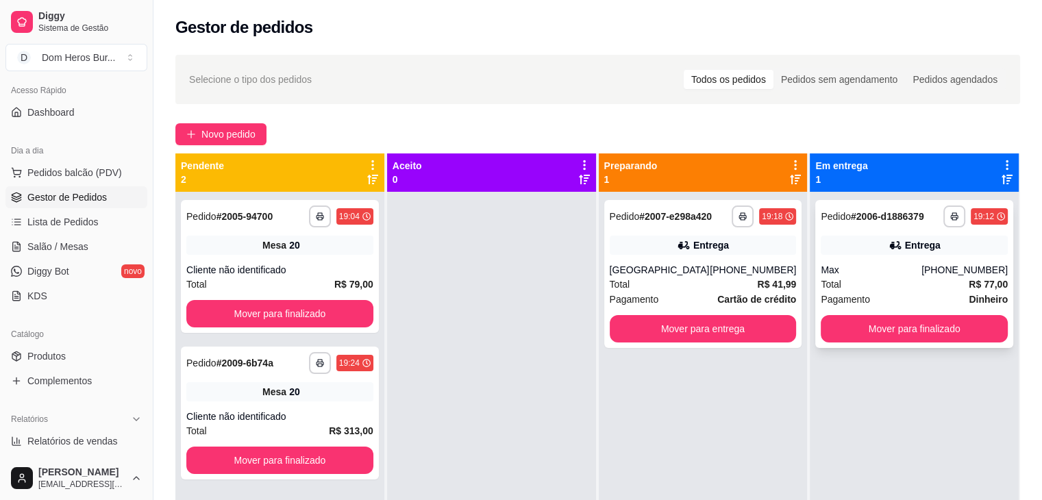
click at [898, 255] on div "**********" at bounding box center [914, 274] width 198 height 148
click at [709, 280] on div "Total R$ 41,99" at bounding box center [702, 284] width 187 height 15
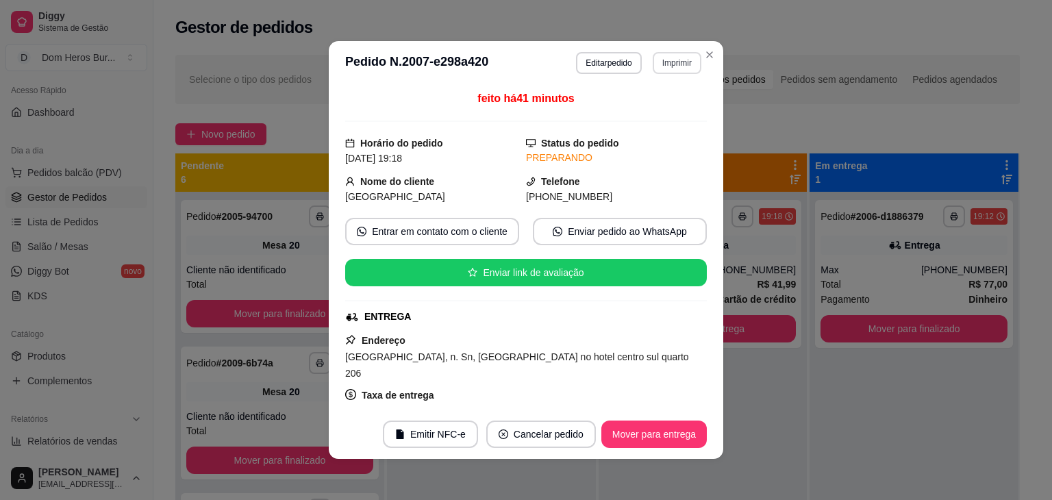
click at [656, 64] on button "Imprimir" at bounding box center [677, 63] width 49 height 22
click at [635, 103] on button "IMPRESSORA" at bounding box center [647, 110] width 96 height 21
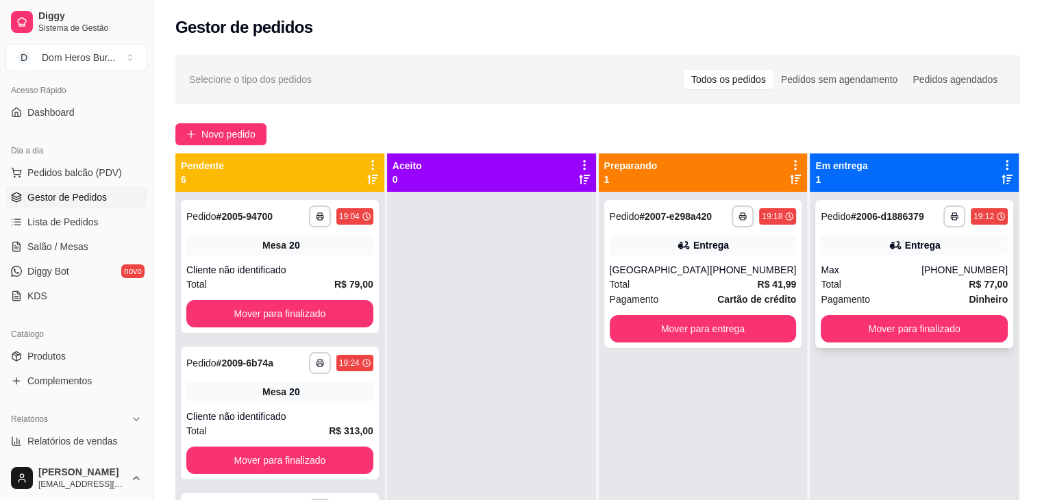
click at [866, 250] on div "Entrega" at bounding box center [913, 245] width 187 height 19
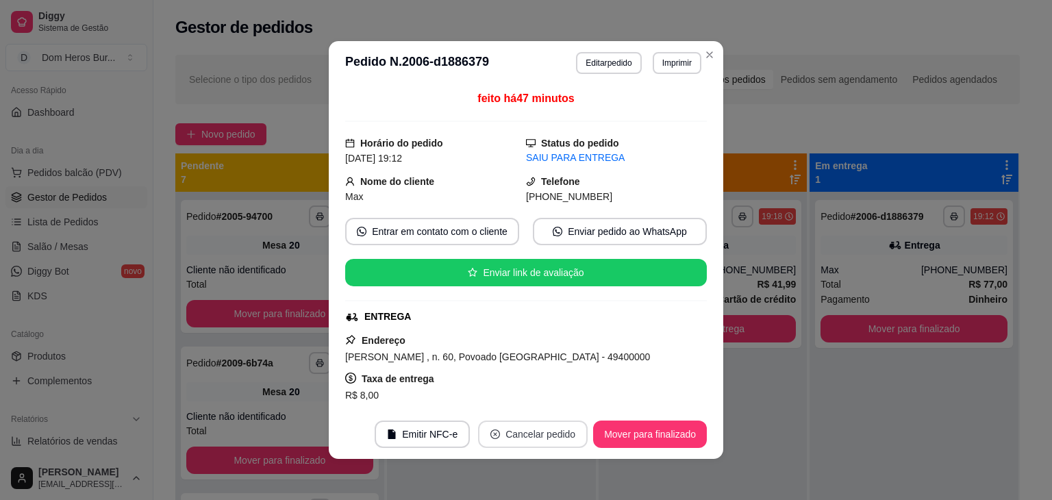
click at [521, 429] on button "Cancelar pedido" at bounding box center [533, 433] width 110 height 27
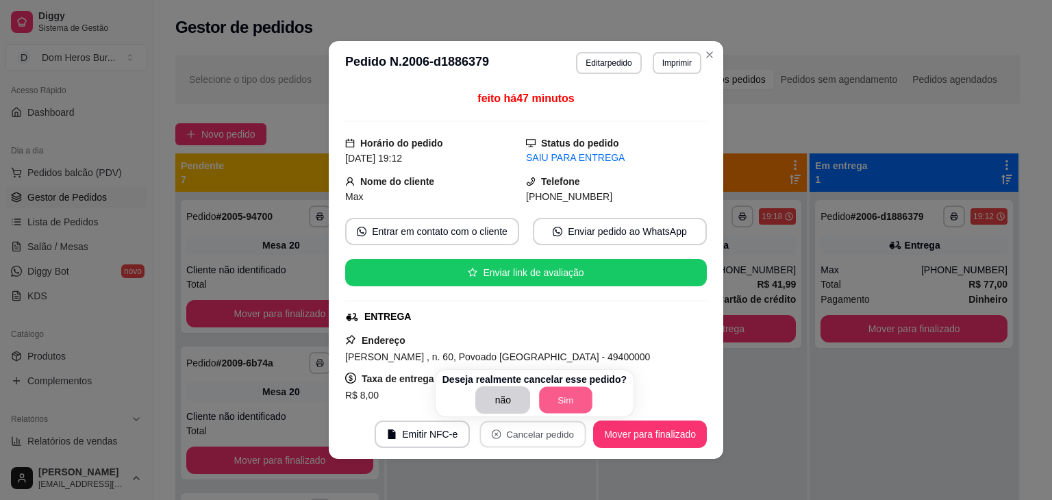
click at [562, 411] on button "Sim" at bounding box center [566, 400] width 53 height 27
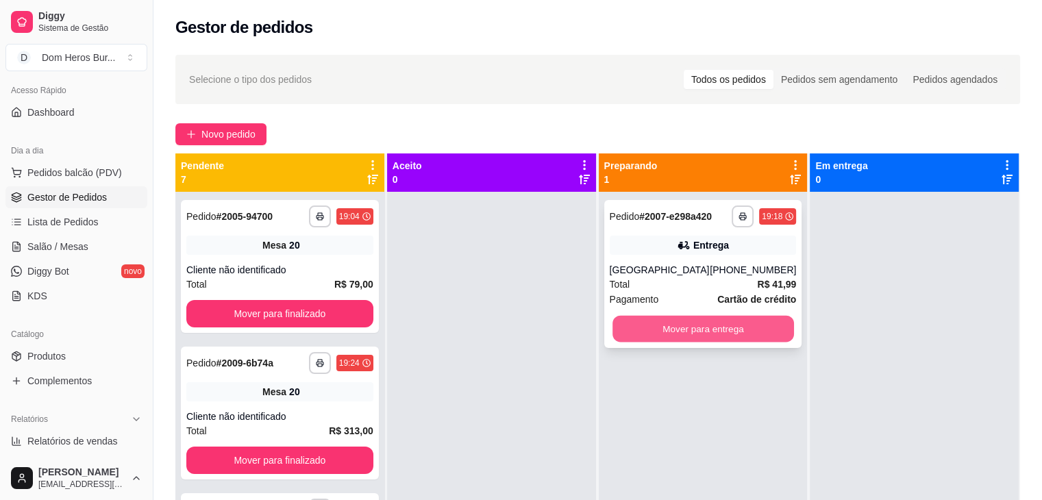
click at [655, 329] on button "Mover para entrega" at bounding box center [702, 329] width 181 height 27
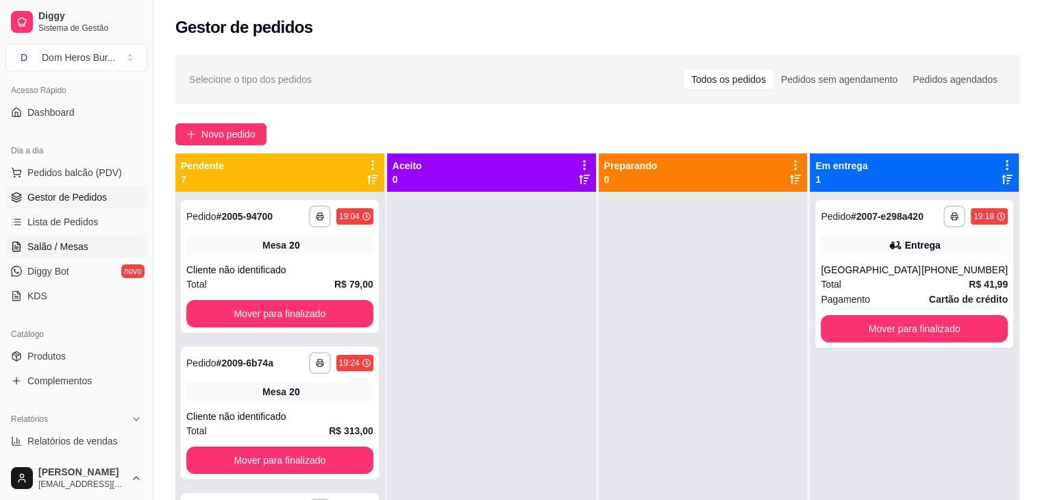
click at [81, 244] on span "Salão / Mesas" at bounding box center [57, 247] width 61 height 14
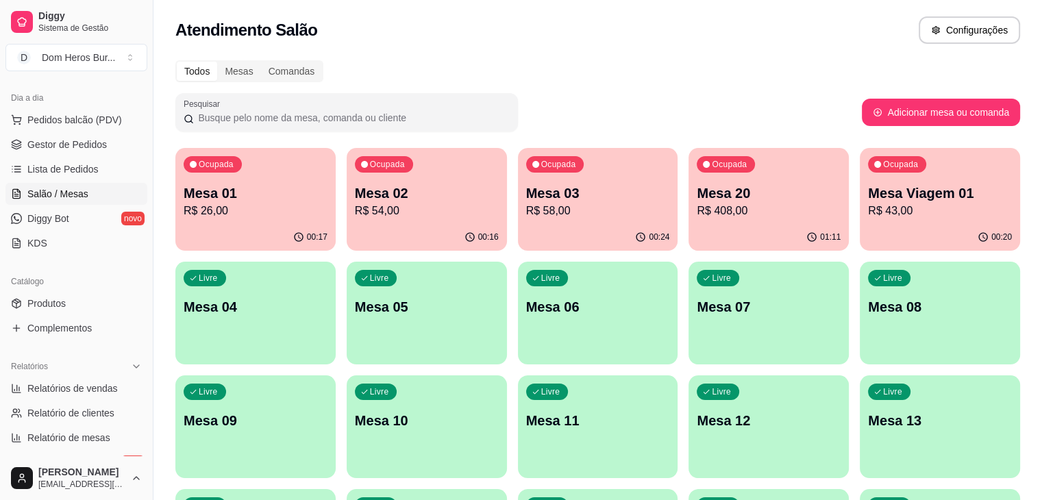
scroll to position [147, 0]
click at [870, 212] on p "R$ 43,00" at bounding box center [940, 211] width 140 height 16
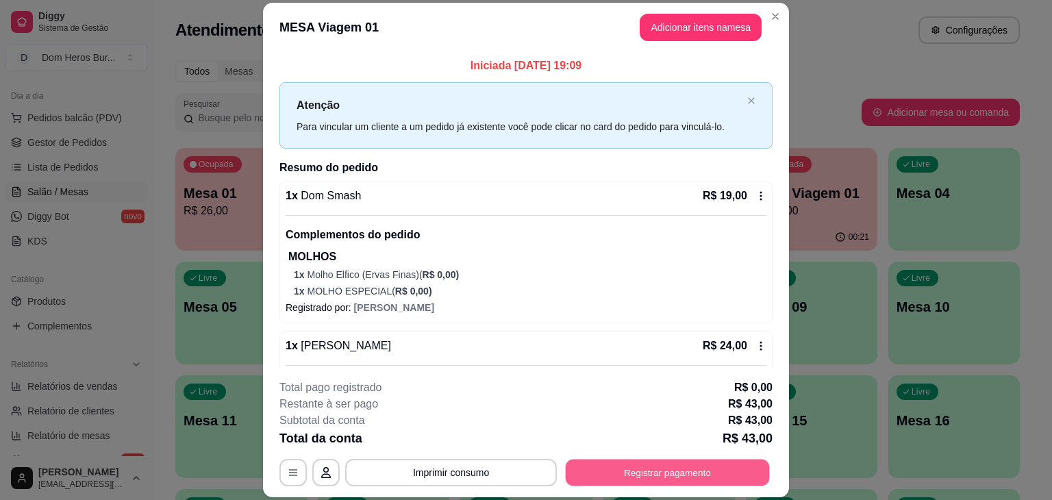
click at [638, 480] on button "Registrar pagamento" at bounding box center [668, 472] width 204 height 27
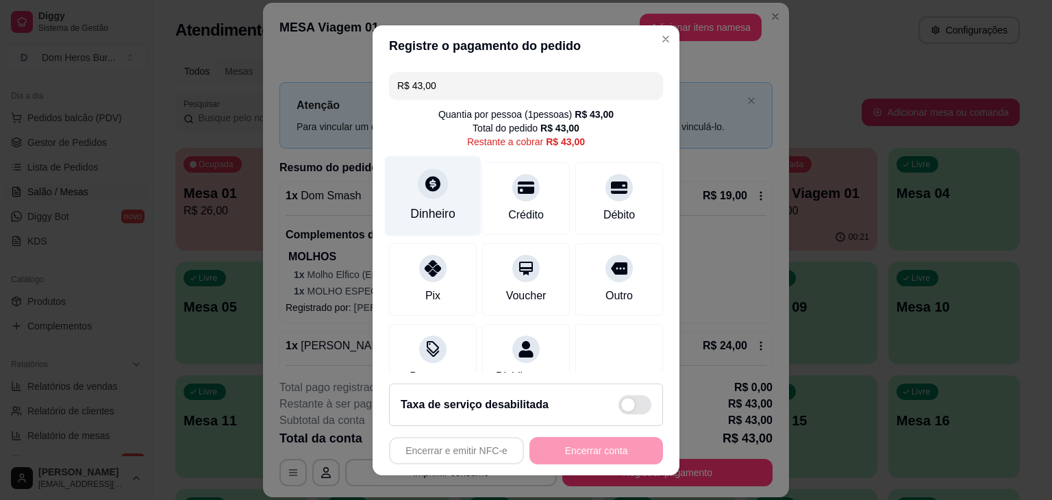
click at [442, 185] on div "Dinheiro" at bounding box center [433, 195] width 97 height 80
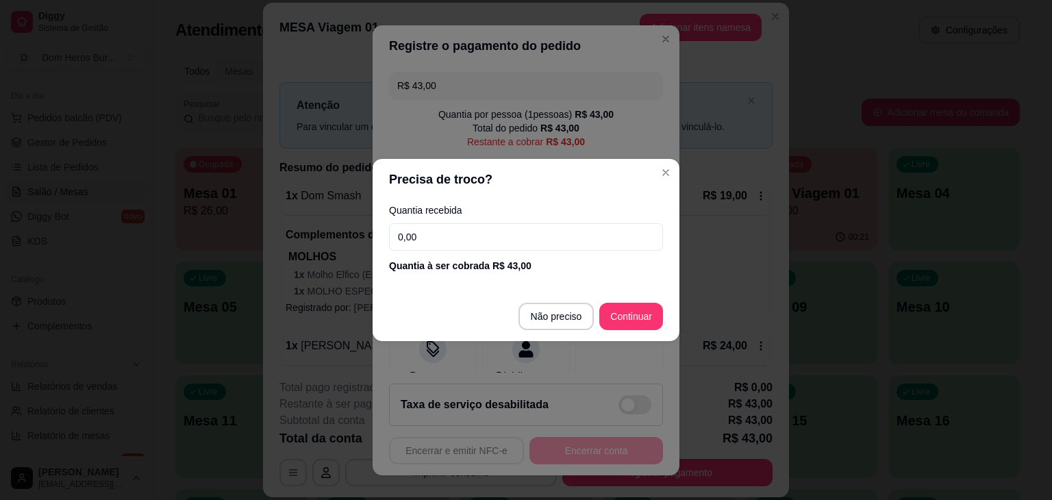
click at [458, 231] on input "0,00" at bounding box center [526, 236] width 274 height 27
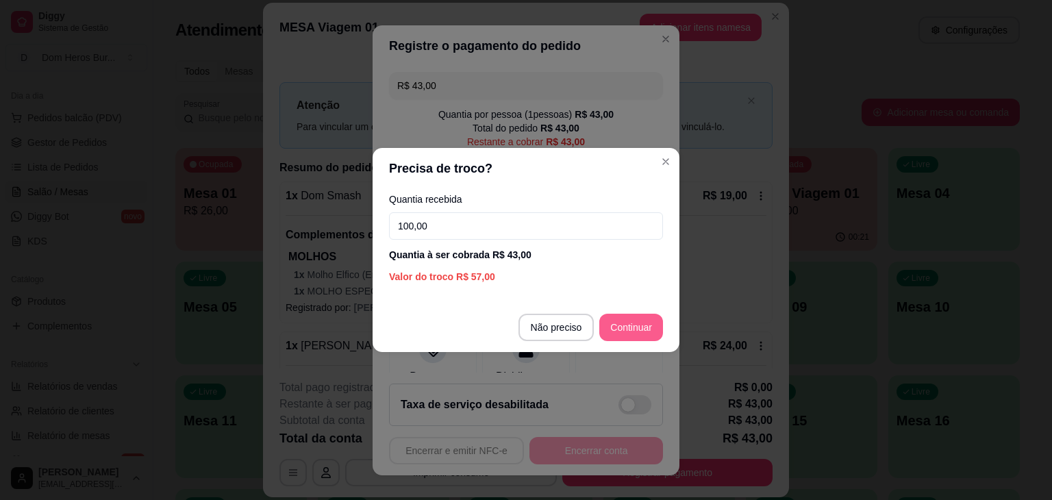
type input "100,00"
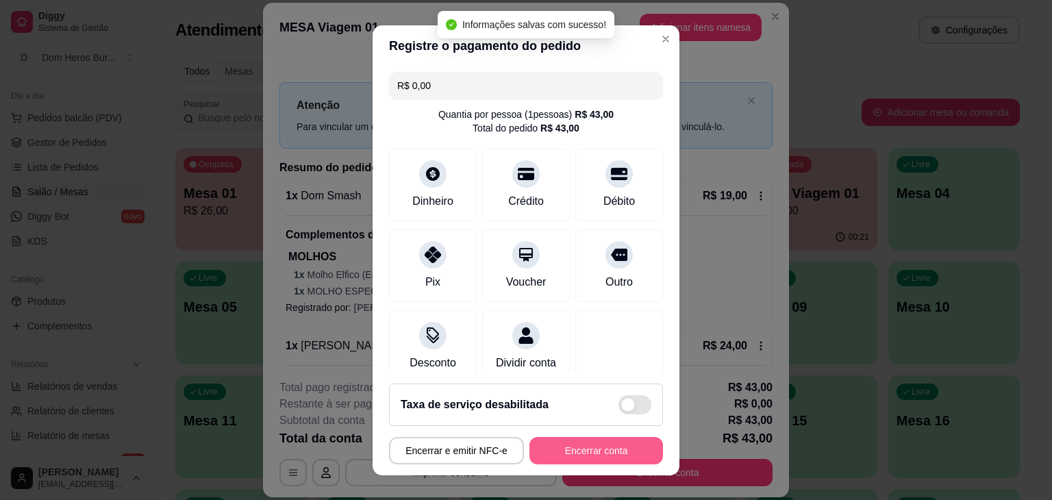
type input "R$ 0,00"
click at [586, 445] on button "Encerrar conta" at bounding box center [595, 450] width 129 height 27
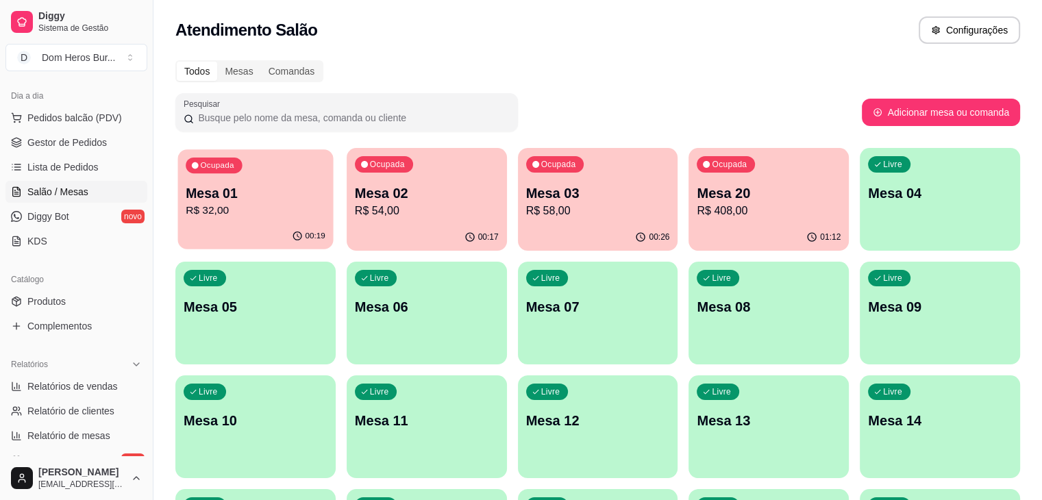
click at [278, 197] on p "Mesa 01" at bounding box center [256, 193] width 140 height 18
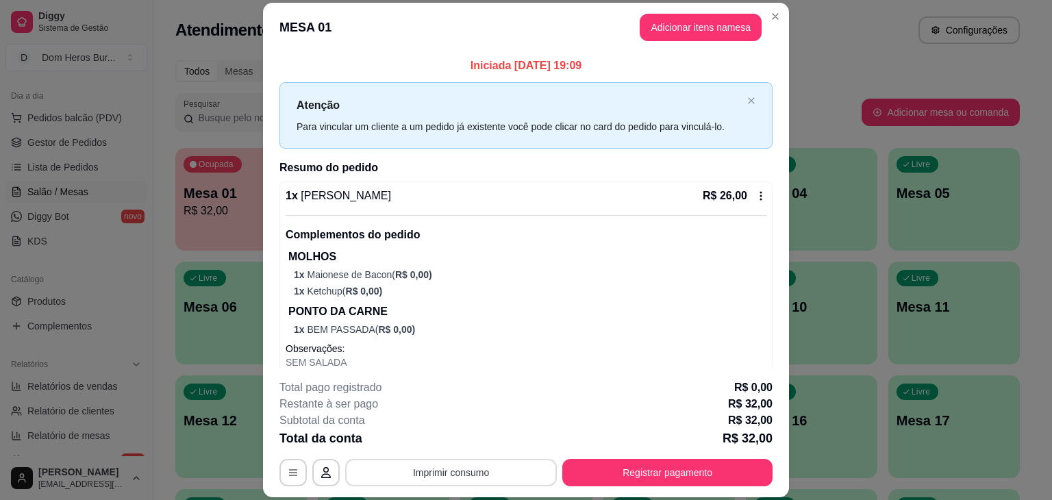
click at [470, 472] on button "Imprimir consumo" at bounding box center [451, 472] width 212 height 27
click at [438, 436] on button "IMPRESSORA" at bounding box center [450, 440] width 96 height 21
click at [621, 465] on button "Registrar pagamento" at bounding box center [668, 472] width 204 height 27
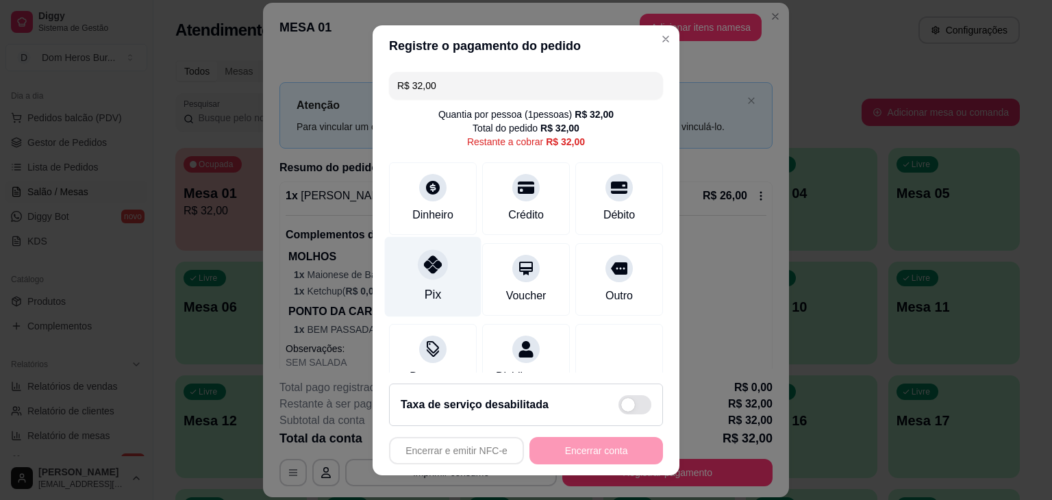
click at [425, 291] on div "Pix" at bounding box center [433, 295] width 16 height 18
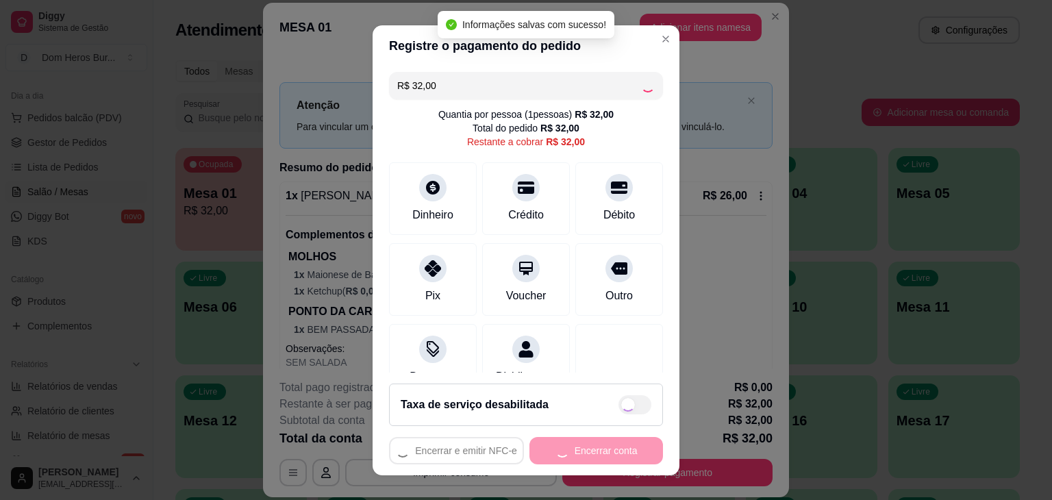
type input "R$ 0,00"
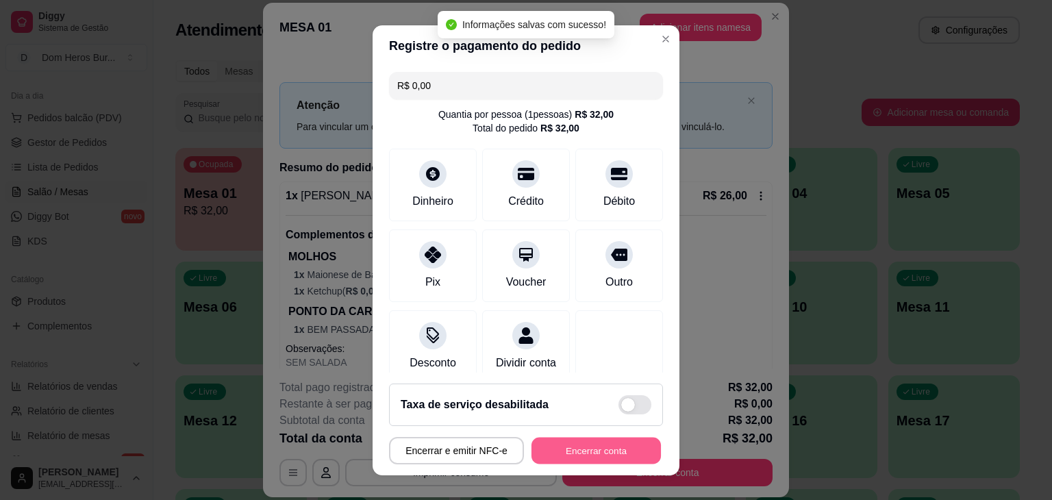
click at [552, 449] on button "Encerrar conta" at bounding box center [595, 450] width 129 height 27
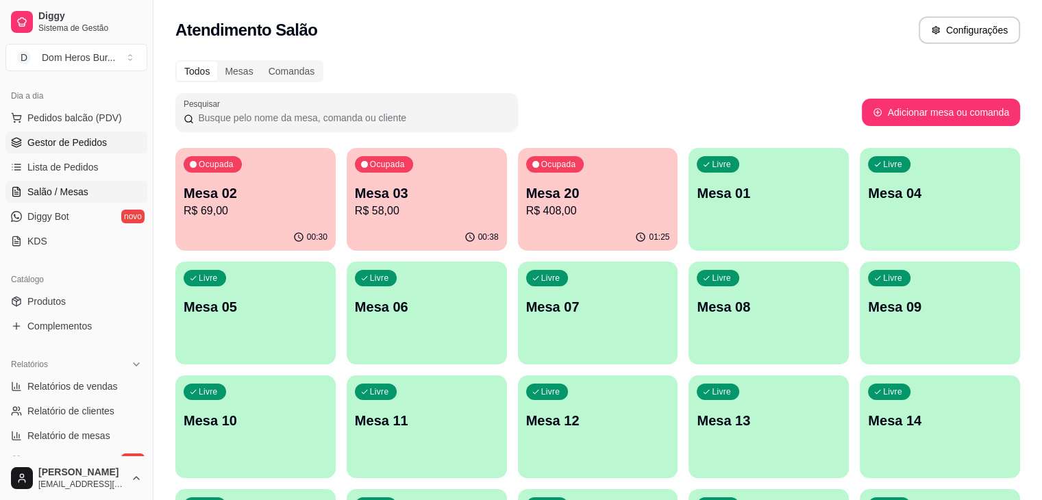
click at [70, 143] on span "Gestor de Pedidos" at bounding box center [66, 143] width 79 height 14
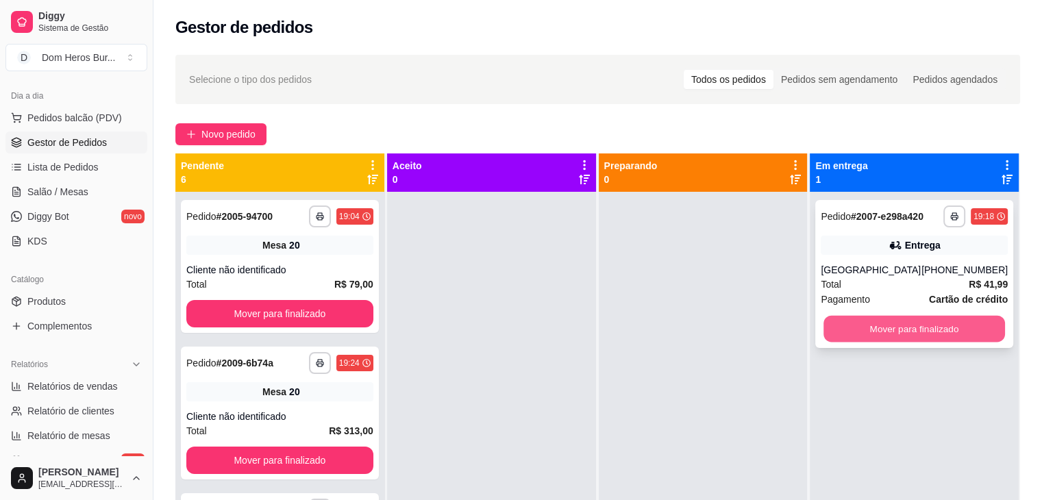
click at [892, 340] on button "Mover para finalizado" at bounding box center [913, 329] width 181 height 27
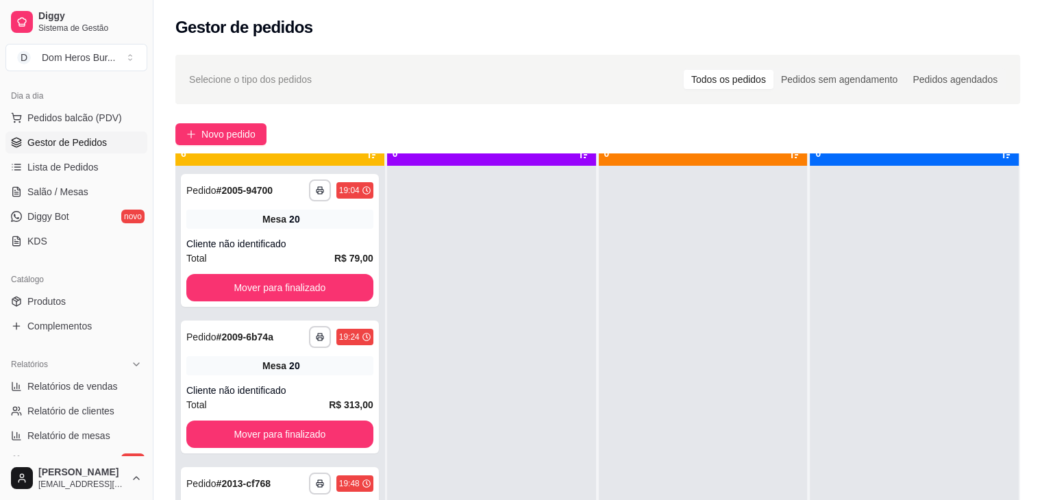
scroll to position [27, 0]
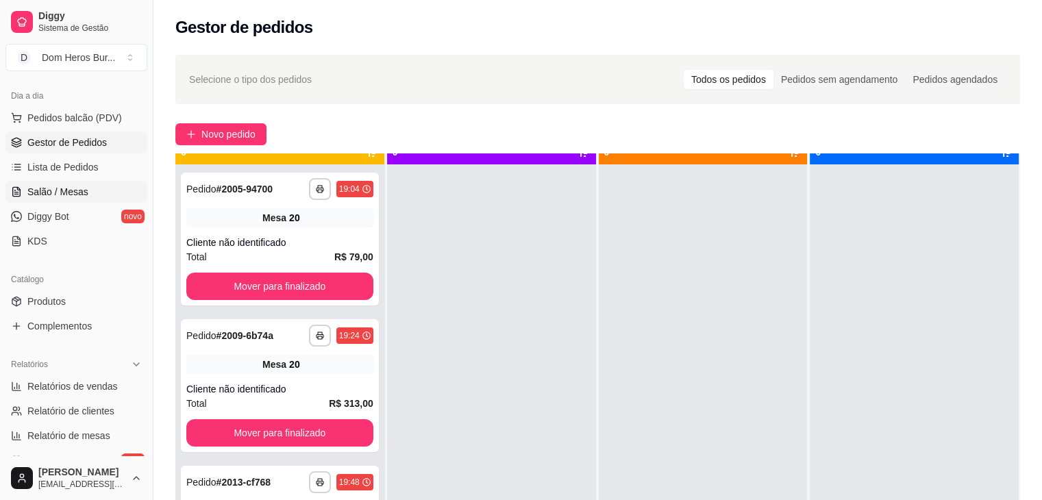
click at [73, 186] on span "Salão / Mesas" at bounding box center [57, 192] width 61 height 14
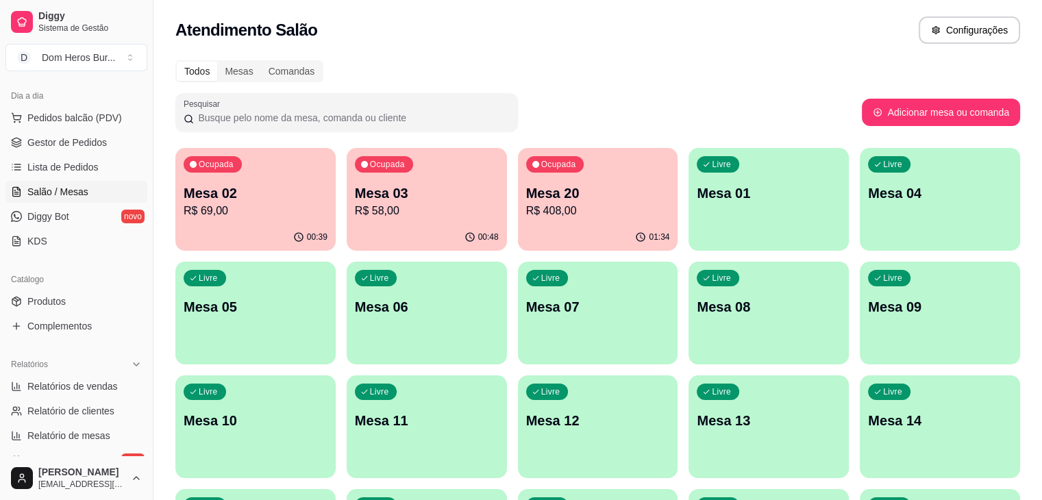
click at [307, 231] on p "00:39" at bounding box center [317, 236] width 21 height 11
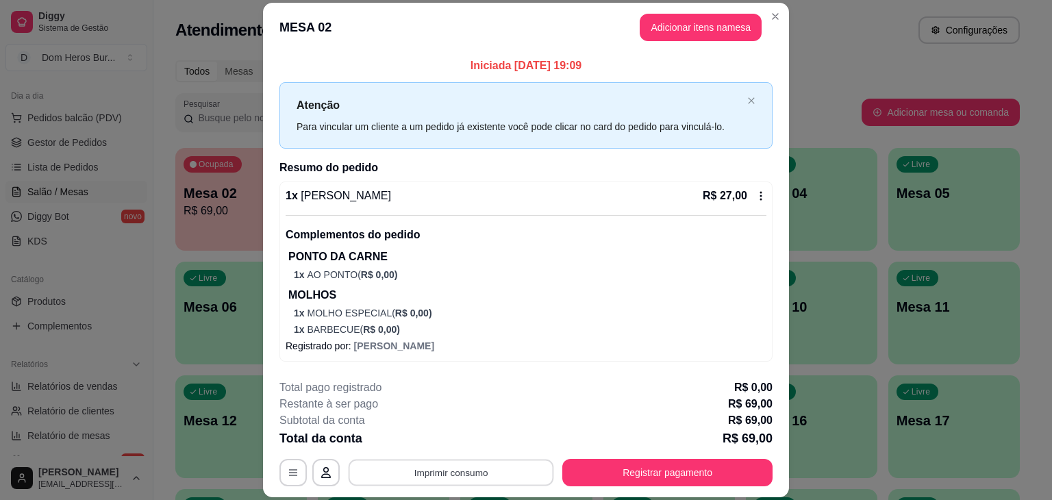
click at [441, 480] on button "Imprimir consumo" at bounding box center [451, 472] width 205 height 27
click at [433, 440] on button "IMPRESSORA" at bounding box center [450, 440] width 96 height 21
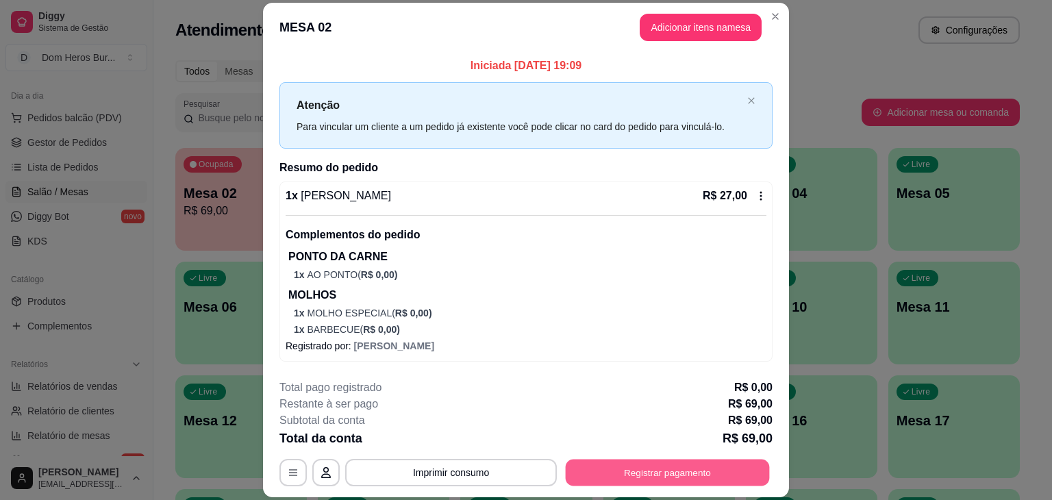
click at [649, 469] on button "Registrar pagamento" at bounding box center [668, 472] width 204 height 27
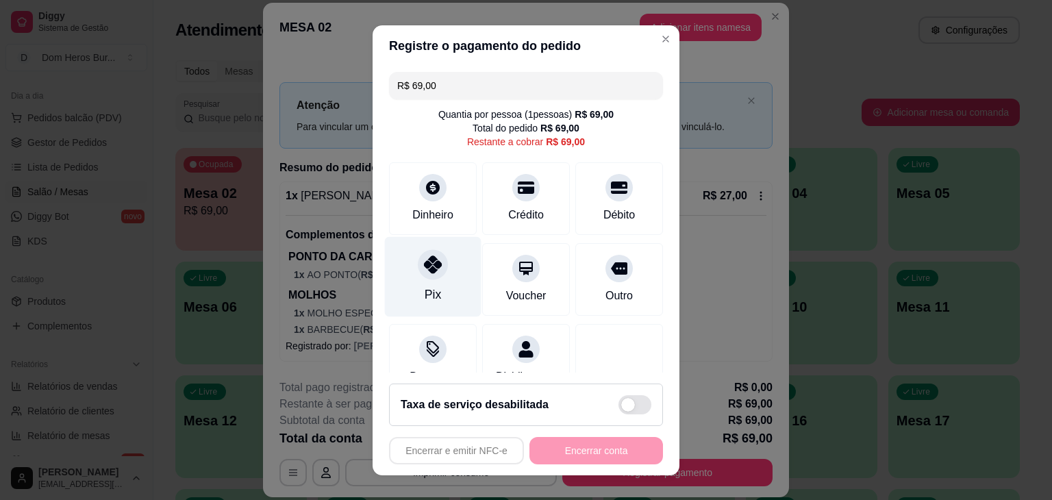
click at [433, 283] on div "Pix" at bounding box center [433, 276] width 97 height 80
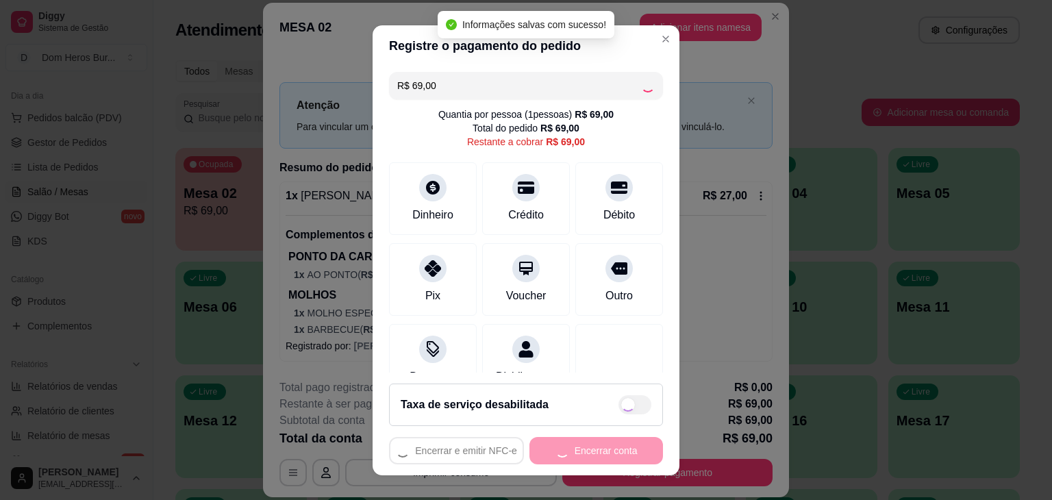
type input "R$ 0,00"
click at [569, 457] on button "Encerrar conta" at bounding box center [596, 450] width 134 height 27
